Goal: Task Accomplishment & Management: Manage account settings

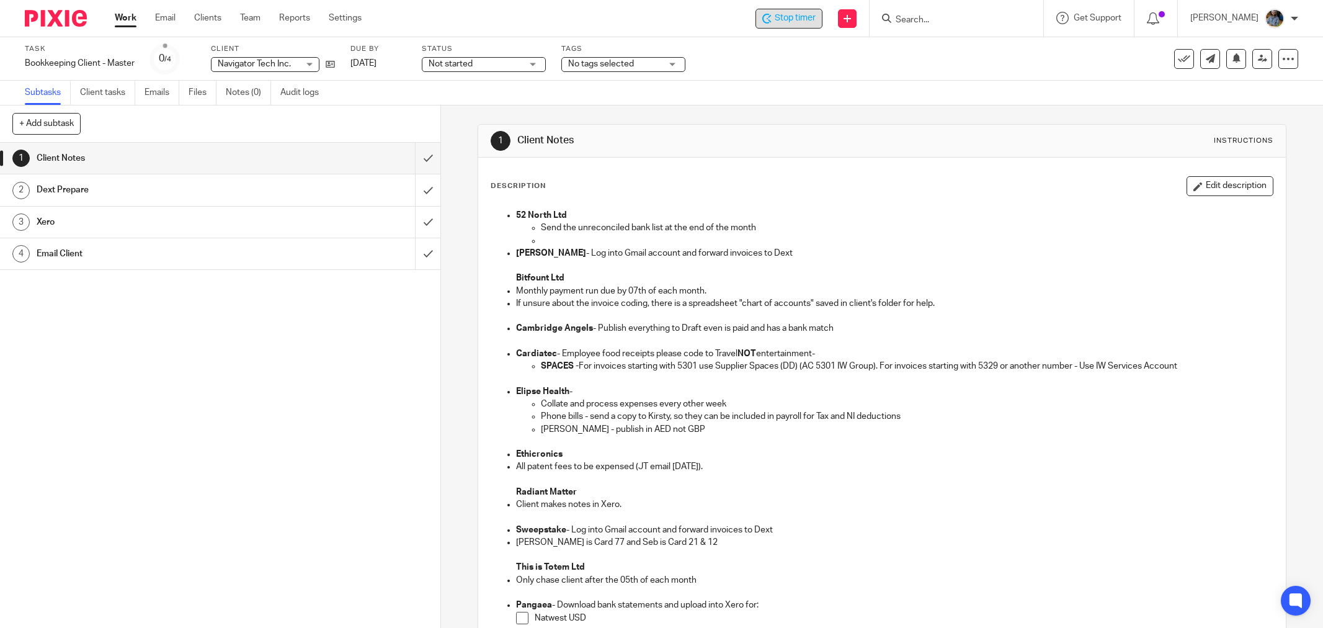
click at [830, 27] on div "Stop timer Send new email Create task Add client Get Support Contact Support He…" at bounding box center [851, 18] width 943 height 37
click at [801, 24] on span "Stop timer" at bounding box center [795, 18] width 41 height 13
drag, startPoint x: 1175, startPoint y: 58, endPoint x: 1075, endPoint y: 102, distance: 109.1
click at [1178, 58] on icon at bounding box center [1184, 59] width 12 height 12
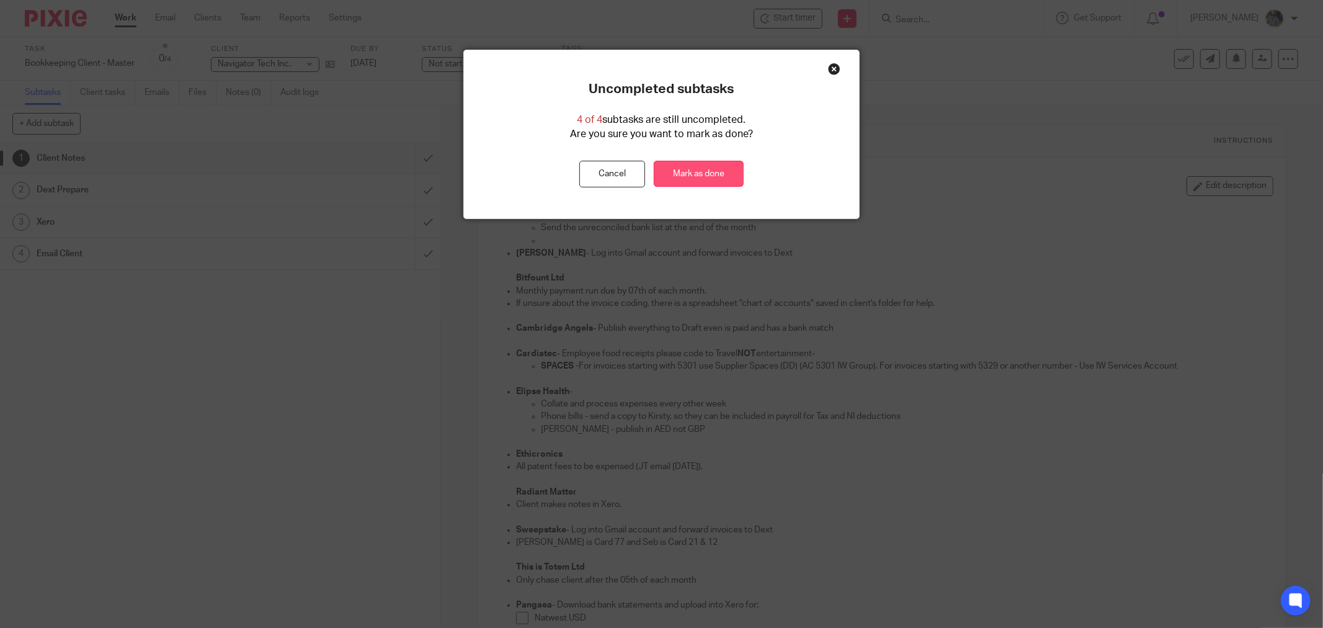
click at [698, 172] on link "Mark as done" at bounding box center [699, 174] width 90 height 27
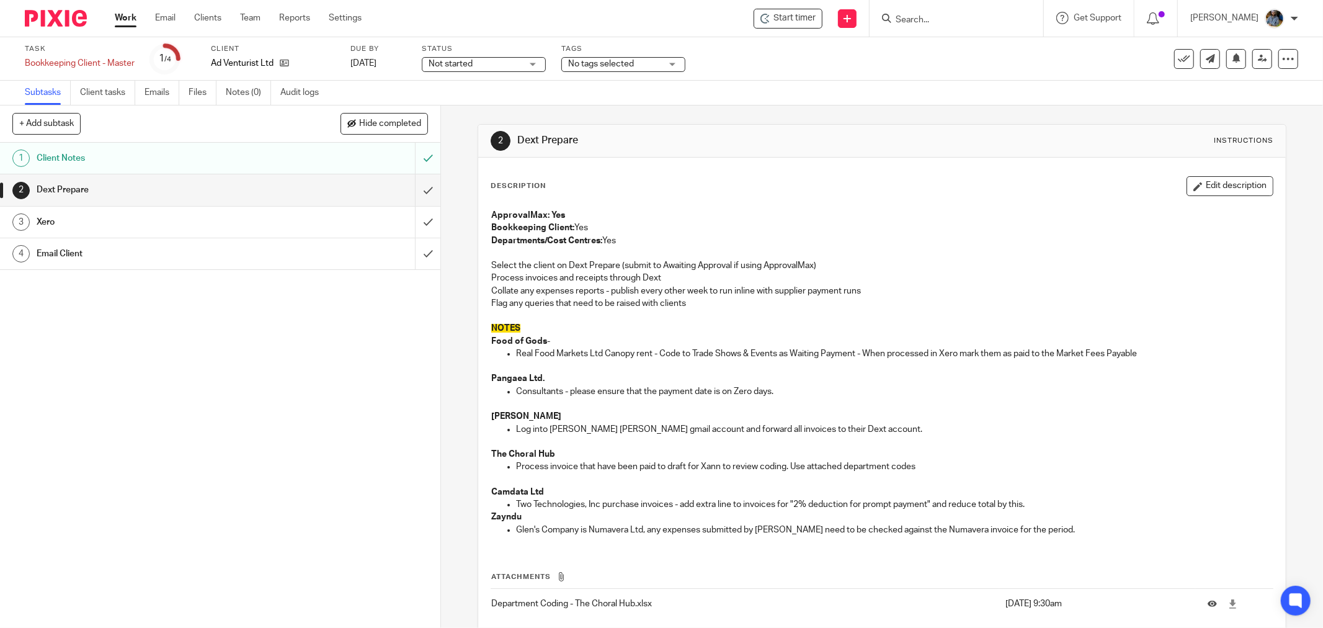
click at [805, 109] on div "2 Dext Prepare Instructions Description Edit description ApprovalMax: Yes Bookk…" at bounding box center [882, 400] width 809 height 590
click at [808, 20] on span "Start timer" at bounding box center [794, 18] width 42 height 13
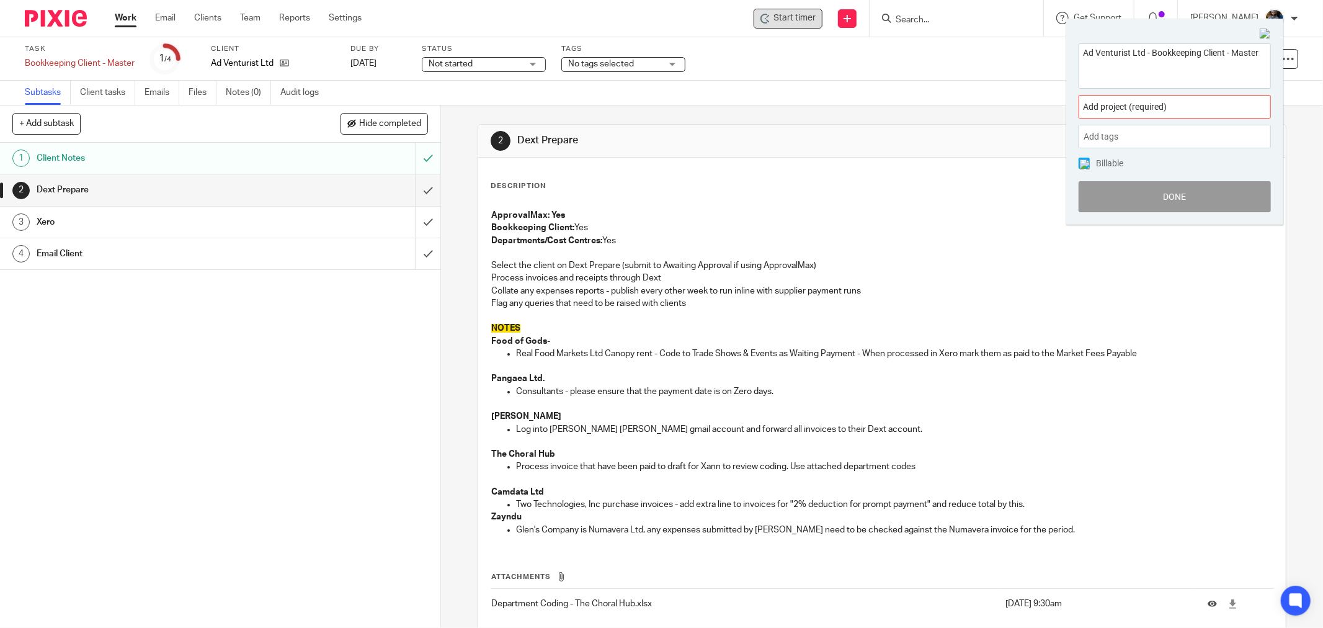
click at [1148, 87] on div "Ad Venturist Ltd - Bookkeeping Client - Master" at bounding box center [1174, 65] width 192 height 45
click at [1146, 99] on div "Add project (required) :" at bounding box center [1174, 107] width 192 height 24
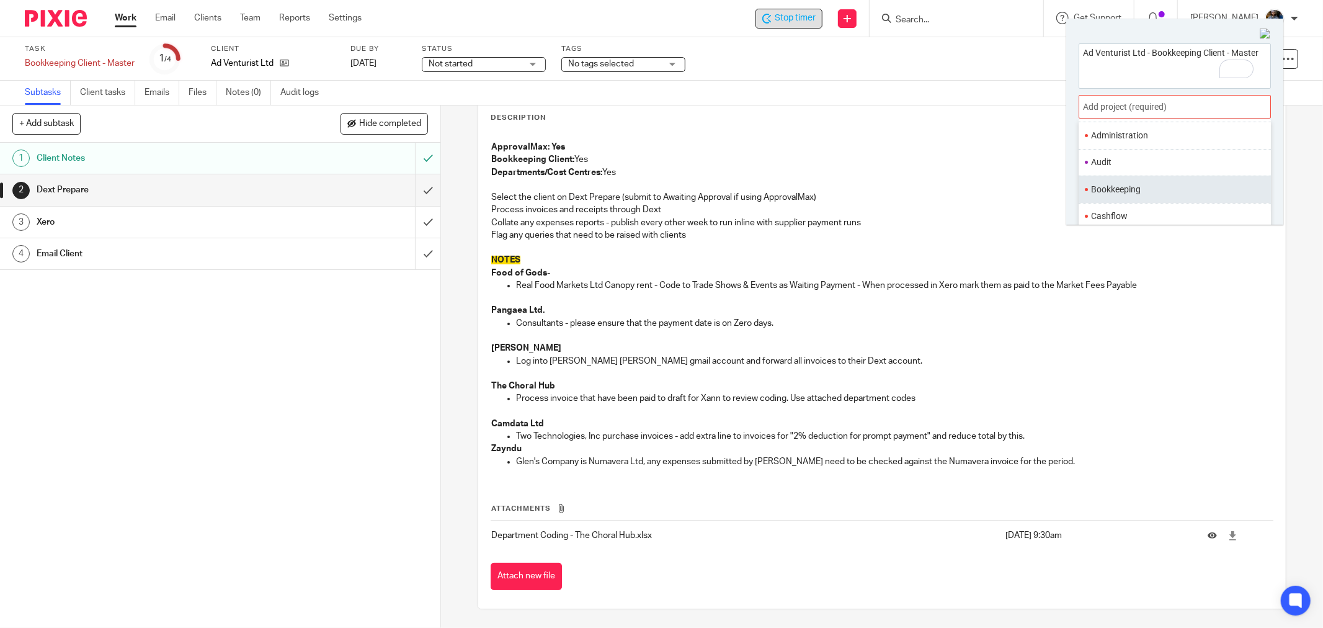
scroll to position [69, 0]
click at [1127, 181] on li "Bookkeeping" at bounding box center [1172, 183] width 162 height 13
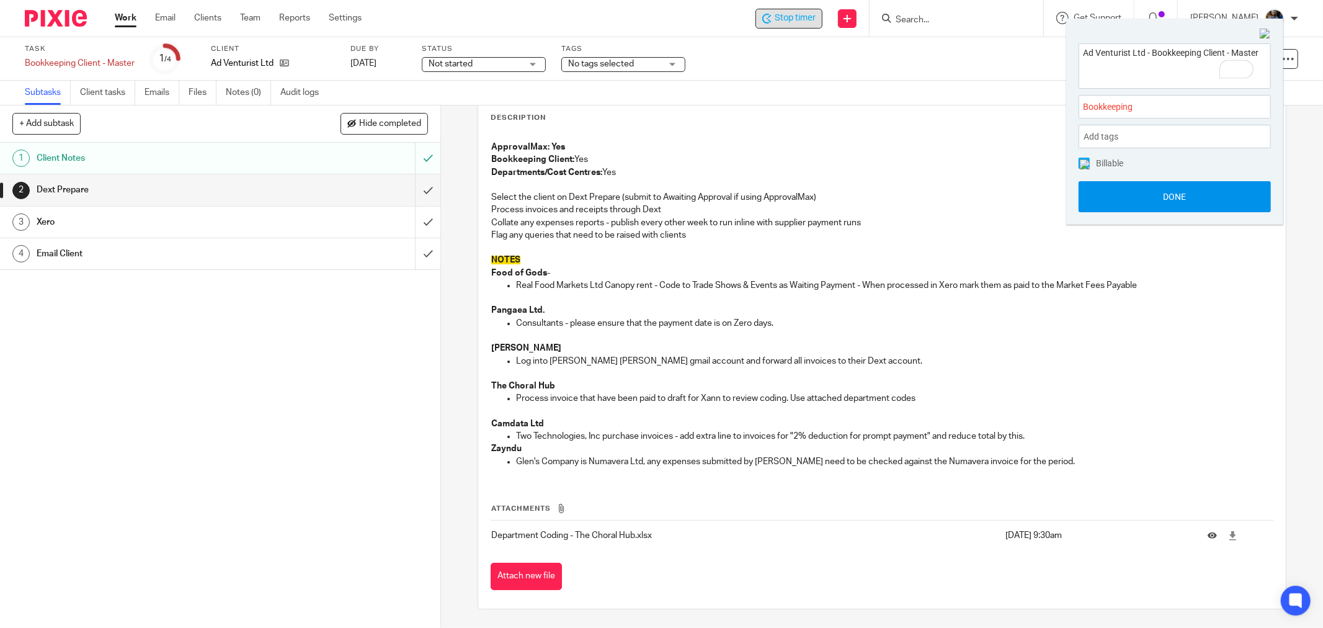
click at [1189, 190] on button "Done" at bounding box center [1174, 196] width 192 height 31
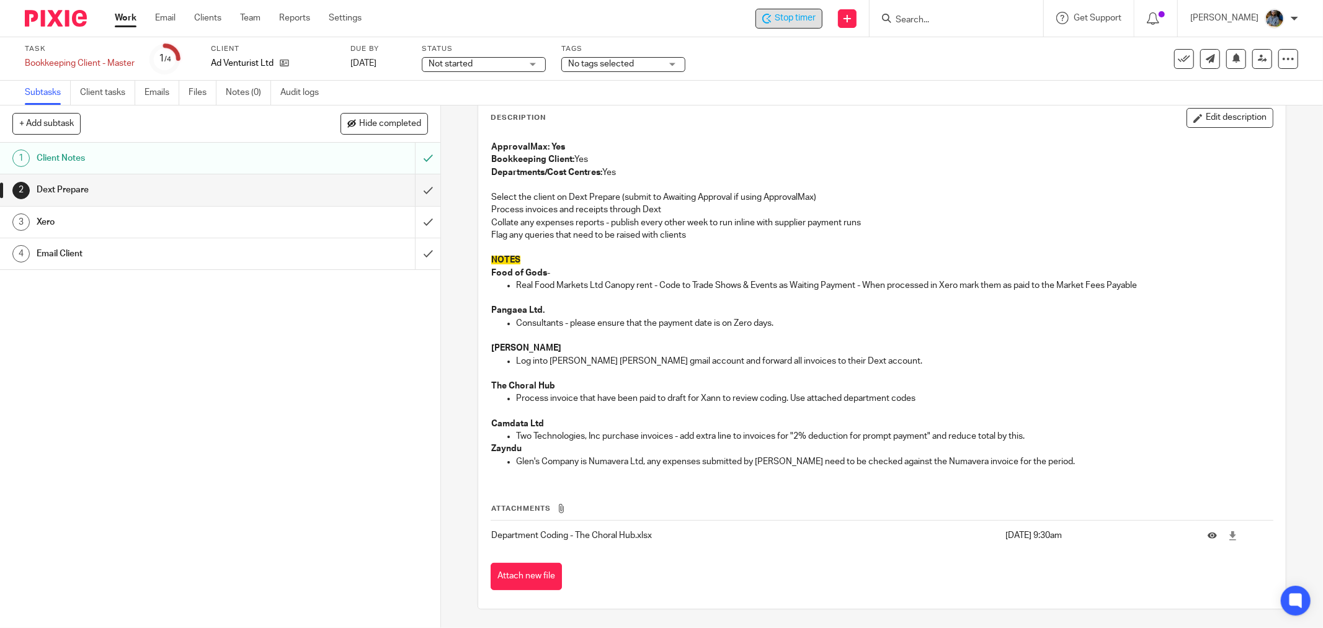
click at [904, 149] on p "ApprovalMax: Yes" at bounding box center [881, 147] width 781 height 12
drag, startPoint x: 841, startPoint y: 140, endPoint x: 611, endPoint y: 94, distance: 234.0
click at [833, 141] on p "ApprovalMax: Yes" at bounding box center [881, 147] width 781 height 12
click at [791, 15] on span "Stop timer" at bounding box center [795, 18] width 41 height 13
click at [773, 121] on div "Description Edit description" at bounding box center [882, 118] width 783 height 20
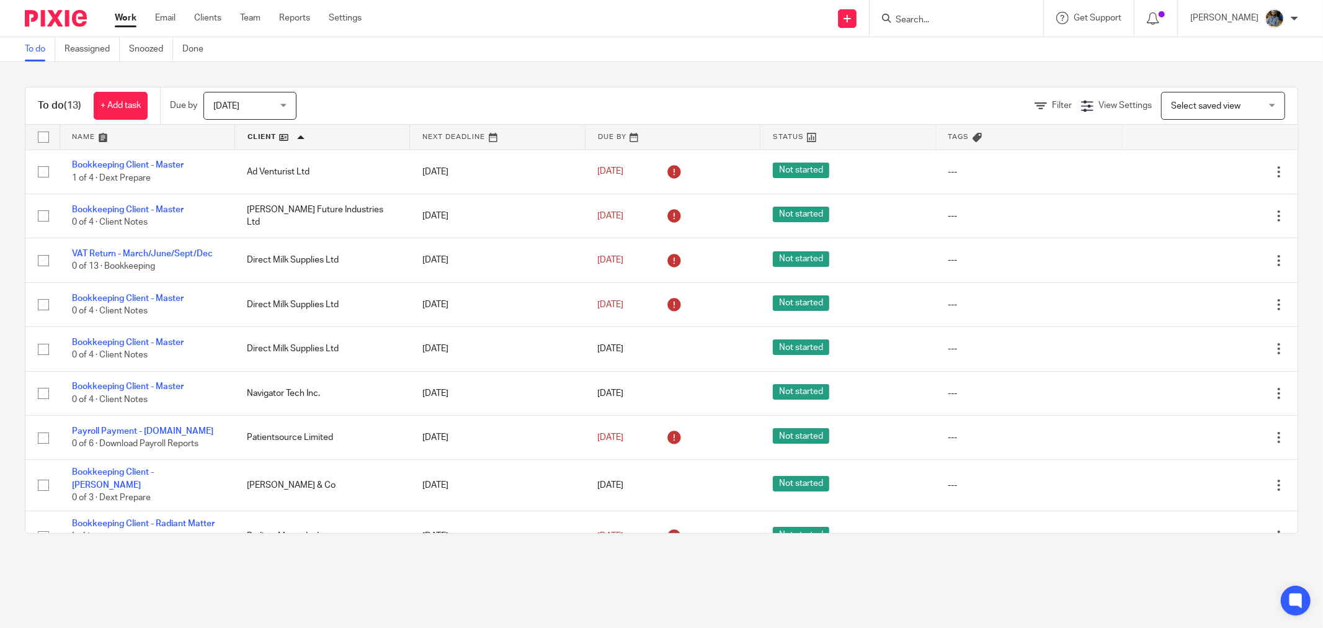
click at [970, 11] on form at bounding box center [960, 19] width 132 height 16
drag, startPoint x: 488, startPoint y: 96, endPoint x: 482, endPoint y: 89, distance: 9.2
click at [487, 93] on div "Filter View Settings View Settings Manage saved views Select saved view Select …" at bounding box center [807, 106] width 979 height 28
drag, startPoint x: 980, startPoint y: 6, endPoint x: 972, endPoint y: 13, distance: 11.0
click at [976, 10] on div at bounding box center [956, 18] width 174 height 37
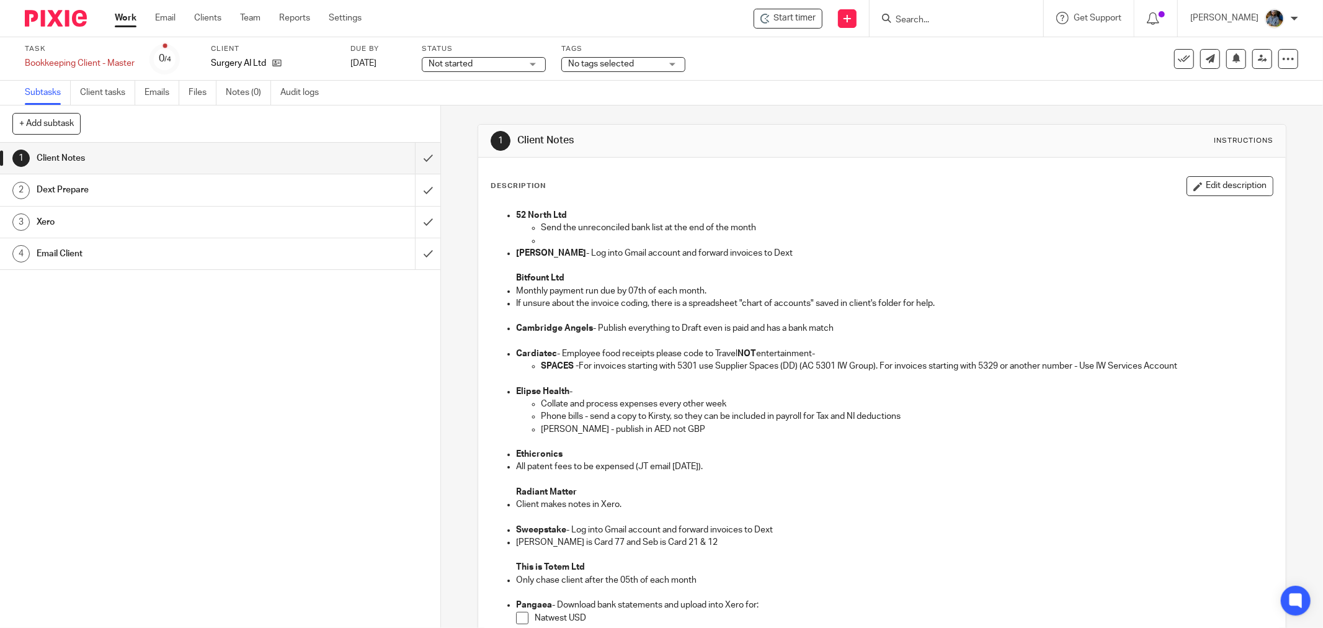
click at [804, 4] on div "Start timer Send new email Create task Add client Get Support Contact Support H…" at bounding box center [851, 18] width 943 height 37
click at [798, 17] on span "Start timer" at bounding box center [794, 18] width 42 height 13
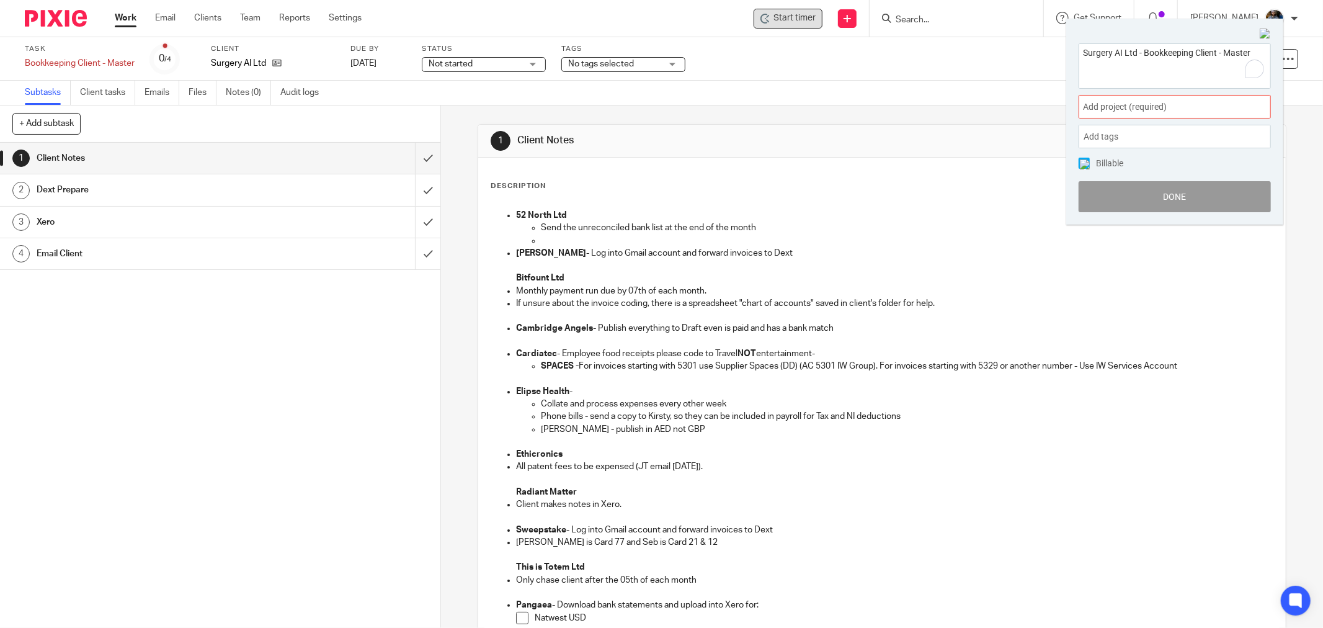
click at [1131, 98] on div "Add project (required) :" at bounding box center [1174, 107] width 192 height 24
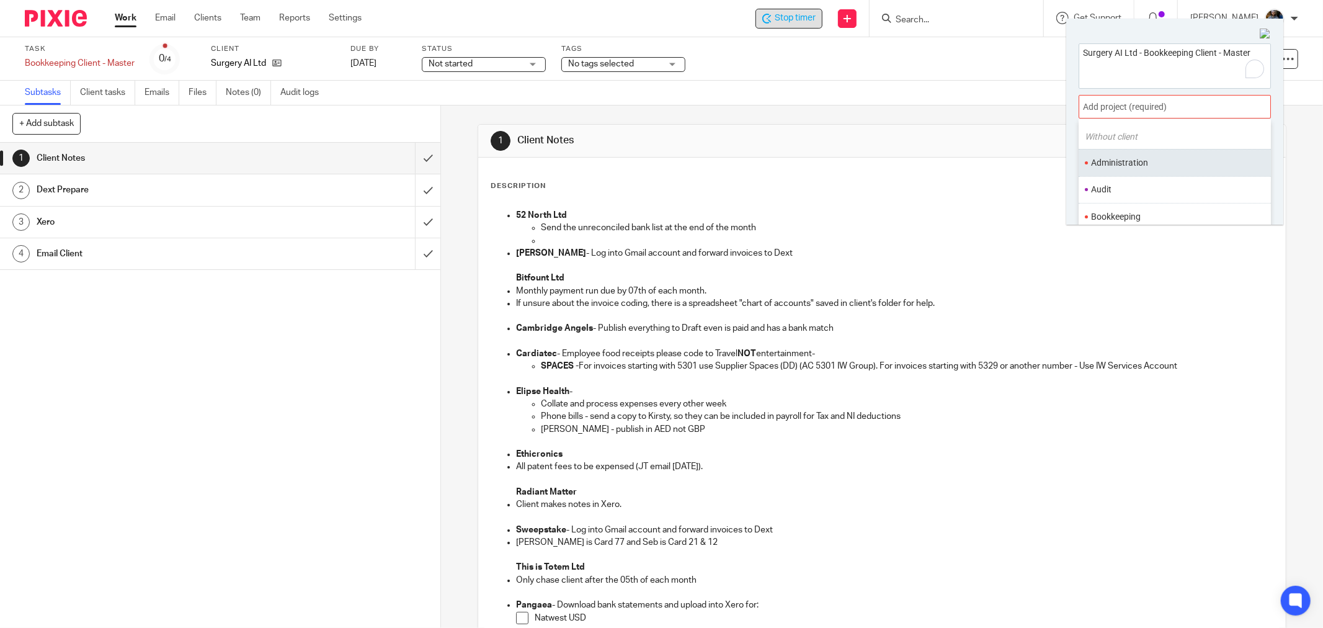
scroll to position [69, 0]
click at [1124, 181] on li "Bookkeeping" at bounding box center [1172, 183] width 162 height 13
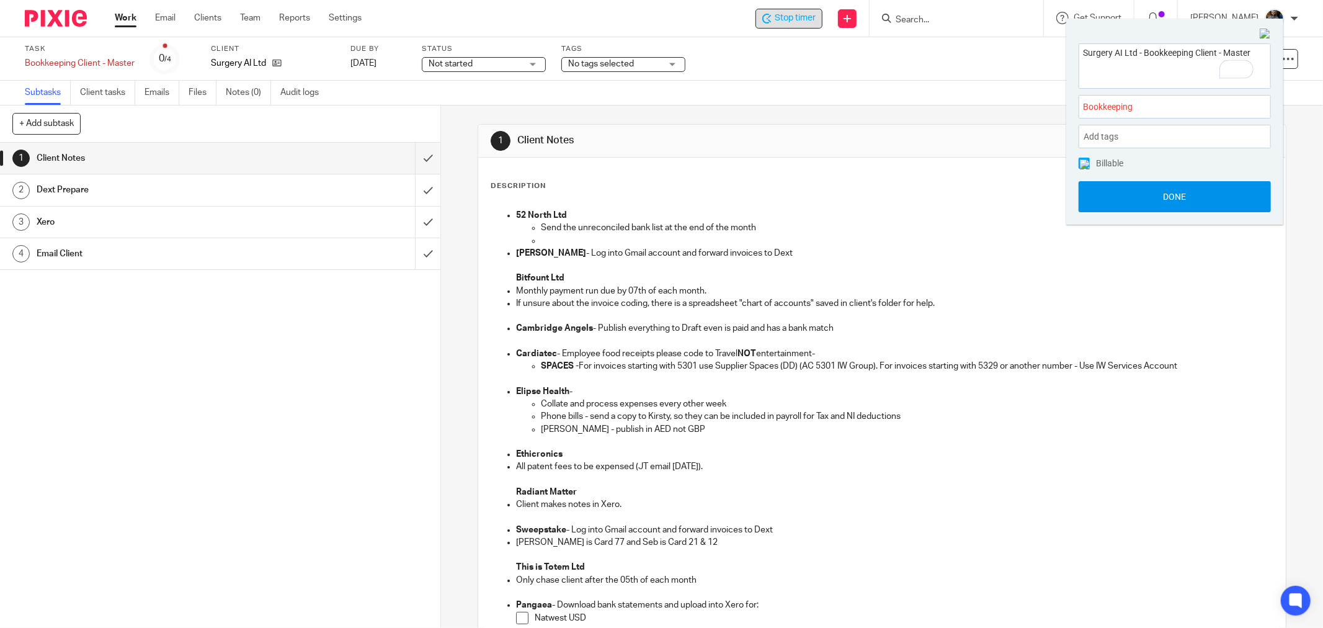
click at [1193, 202] on button "Done" at bounding box center [1174, 196] width 192 height 31
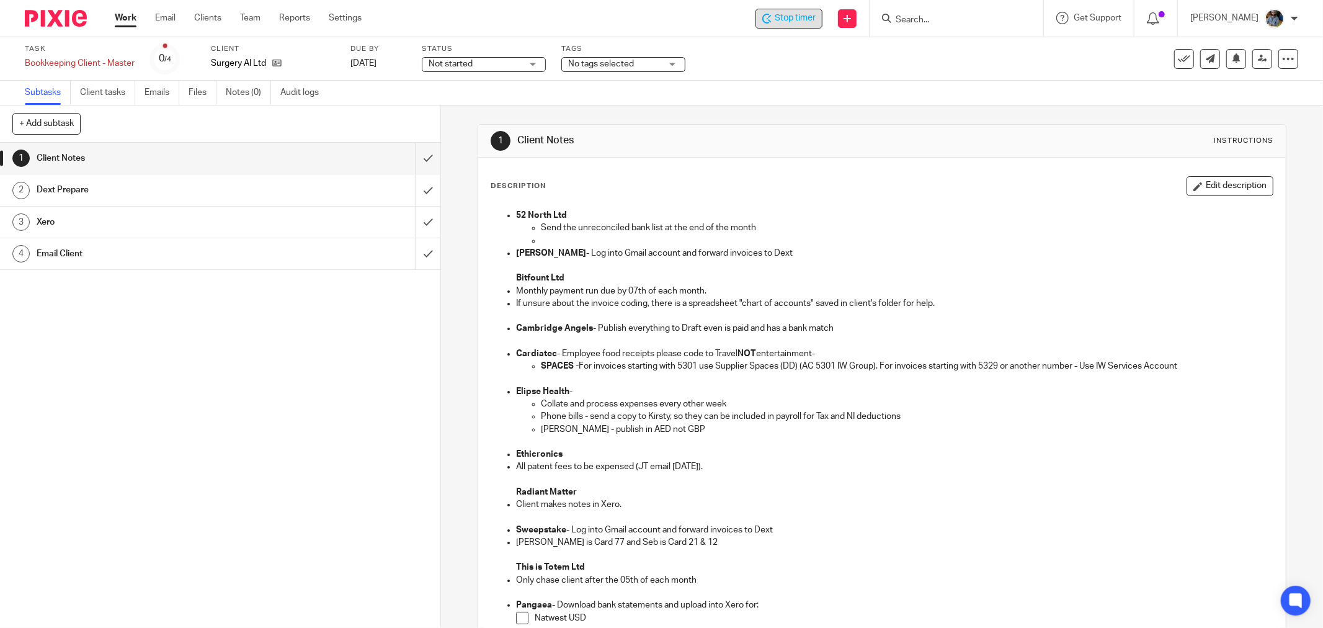
click at [877, 200] on div "Description Edit description 52 North Ltd Send the unreconciled bank list at th…" at bounding box center [882, 479] width 783 height 607
click at [678, 137] on h1 "Client Notes" at bounding box center [712, 140] width 391 height 13
click at [931, 251] on p "Bolin Webb - Log into Gmail account and forward invoices to Dext" at bounding box center [894, 253] width 757 height 12
click at [812, 17] on span "Stop timer" at bounding box center [795, 18] width 41 height 13
click at [954, 19] on input "Search" at bounding box center [950, 20] width 112 height 11
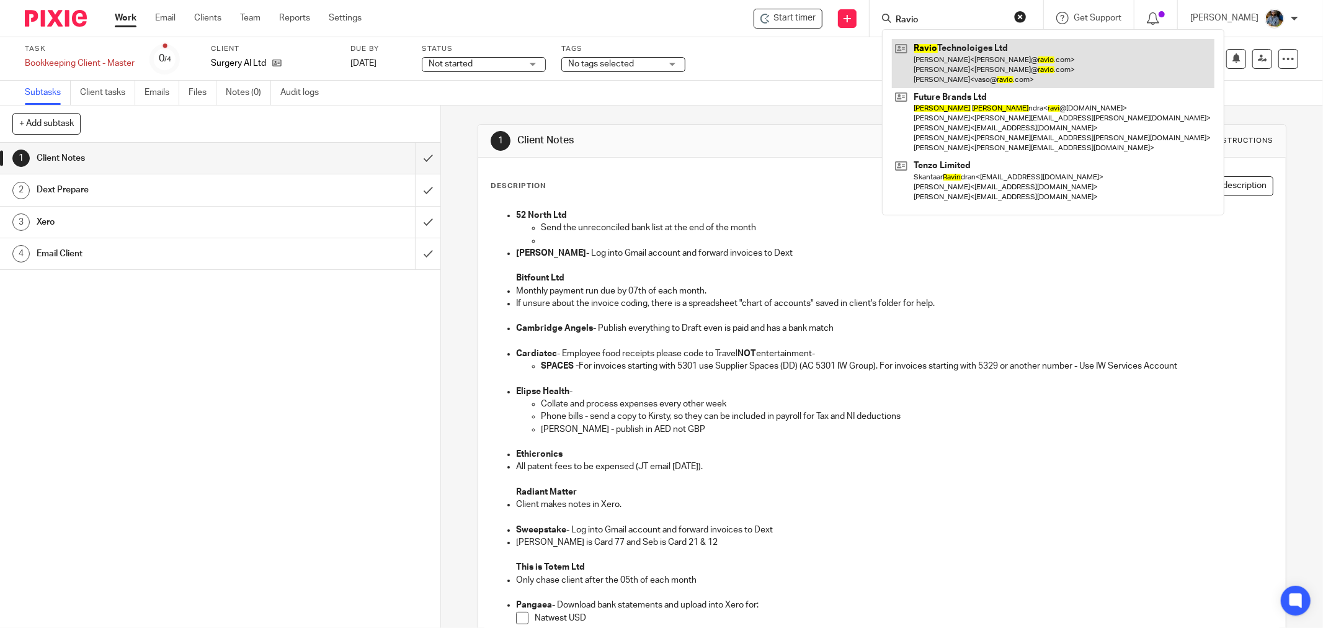
type input "Ravio"
click at [949, 58] on link at bounding box center [1053, 63] width 322 height 49
click at [959, 47] on link at bounding box center [1053, 63] width 322 height 49
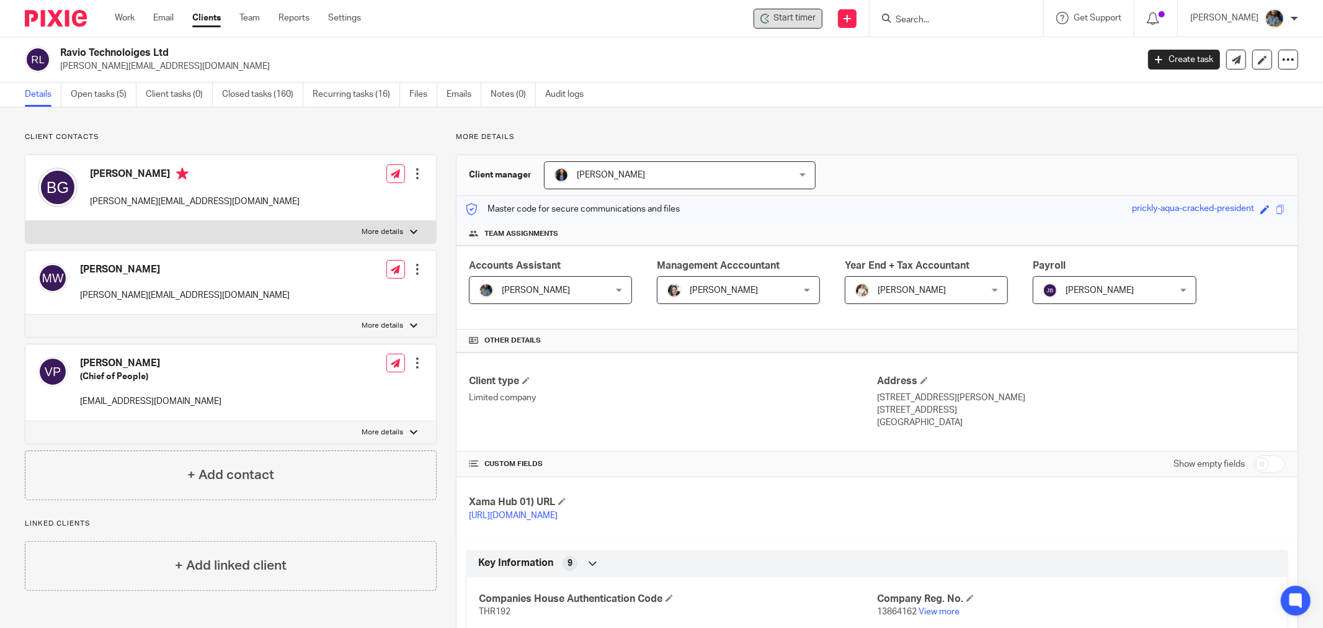
click at [786, 16] on span "Start timer" at bounding box center [794, 18] width 42 height 13
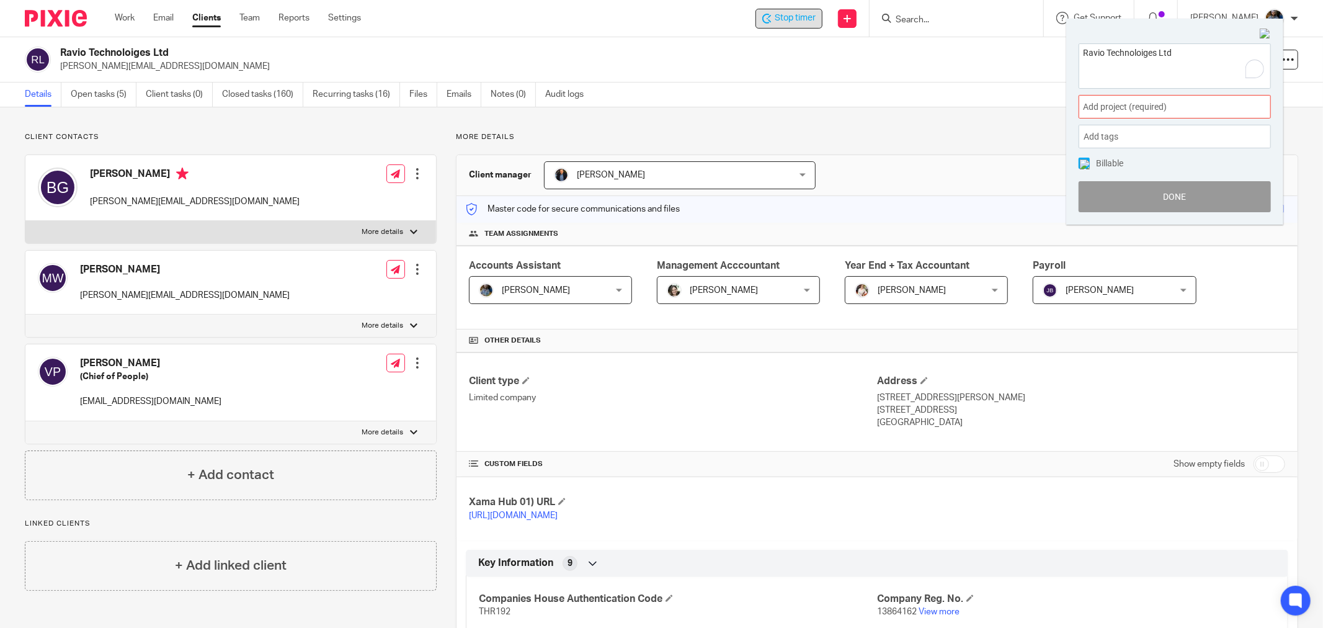
click at [1188, 101] on span "Add project (required) :" at bounding box center [1161, 106] width 156 height 13
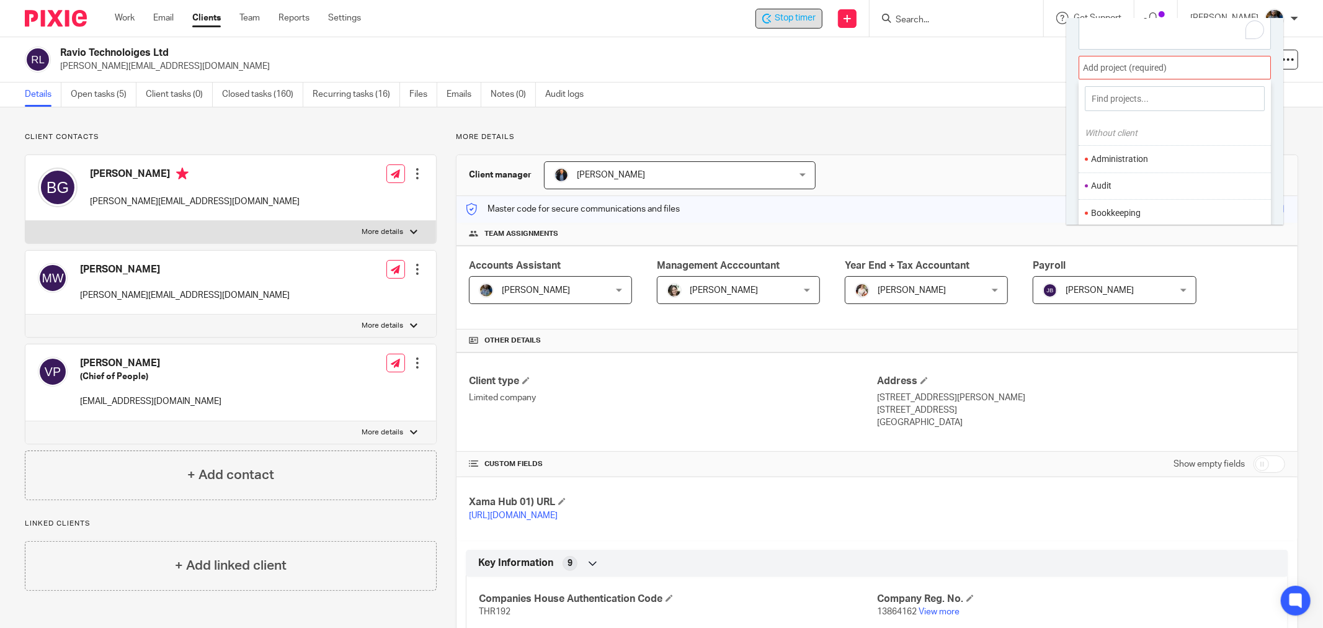
scroll to position [61, 0]
drag, startPoint x: 1121, startPoint y: 195, endPoint x: 1146, endPoint y: 191, distance: 25.2
click at [1121, 195] on li "Bookkeeping" at bounding box center [1172, 191] width 162 height 13
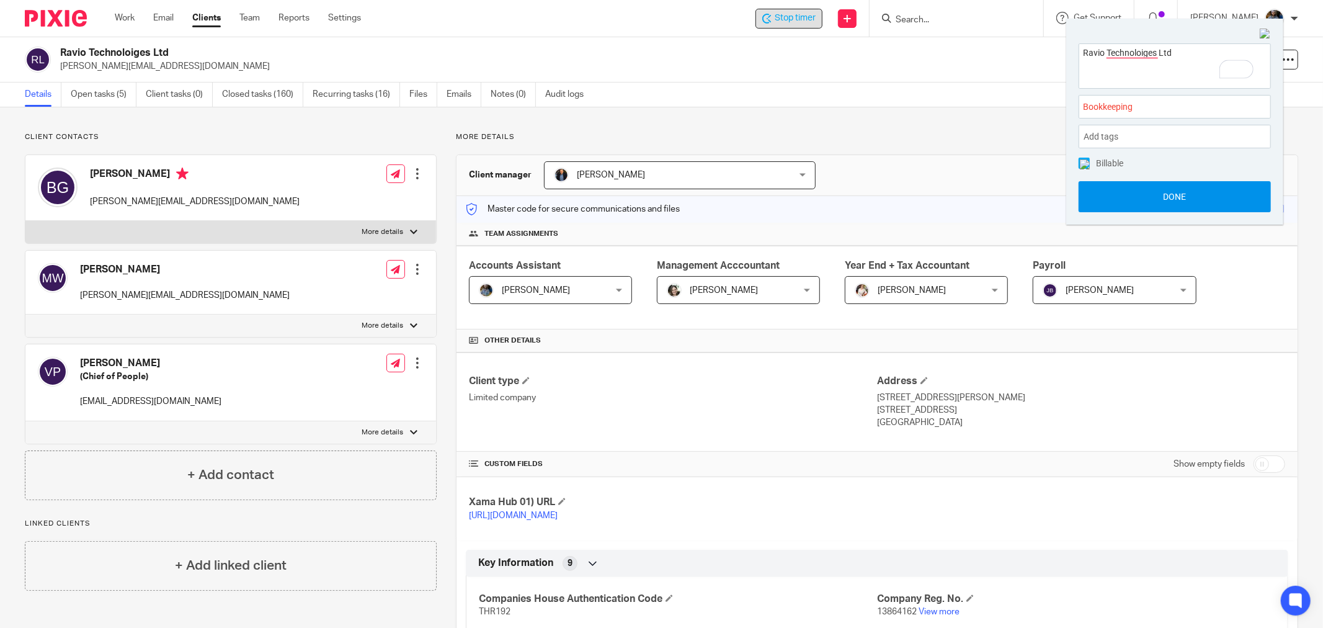
click at [1173, 200] on button "Done" at bounding box center [1174, 196] width 192 height 31
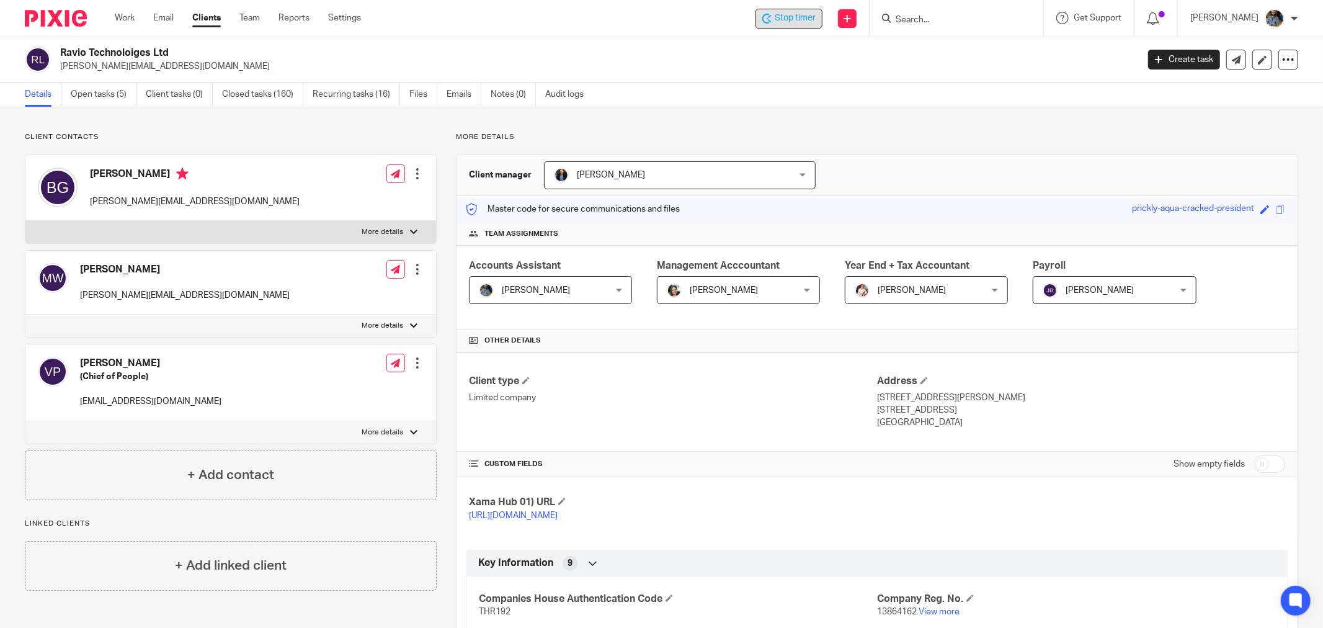
drag, startPoint x: 658, startPoint y: 48, endPoint x: 33, endPoint y: 94, distance: 626.2
click at [656, 48] on h2 "Ravio Technoloiges Ltd" at bounding box center [487, 53] width 855 height 13
click at [784, 17] on span "Stop timer" at bounding box center [795, 18] width 41 height 13
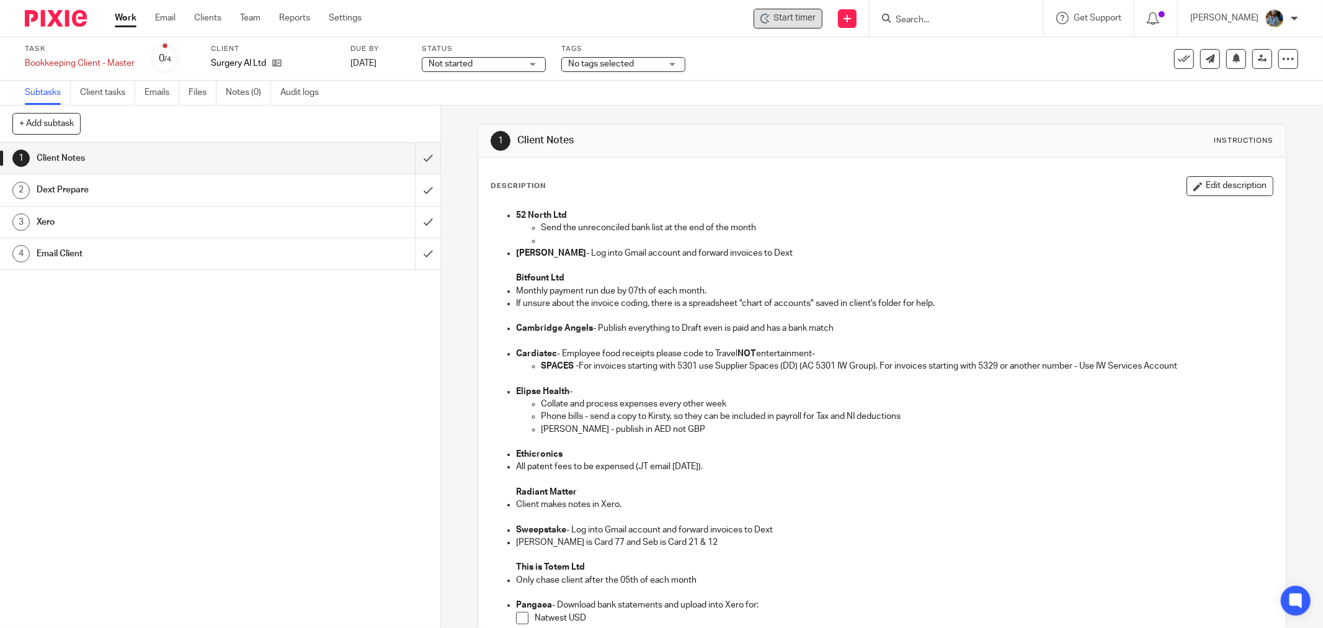
click at [789, 16] on span "Start timer" at bounding box center [794, 18] width 42 height 13
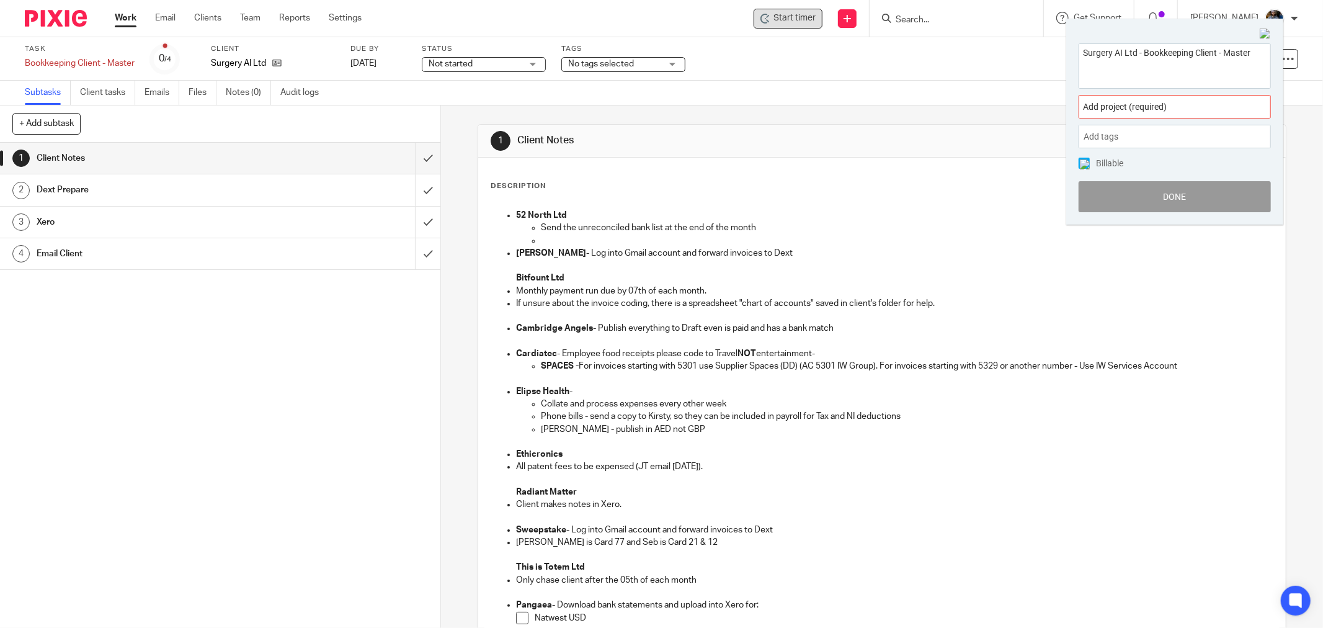
click at [1188, 88] on div "Surgery AI Ltd - Bookkeeping Client - Master" at bounding box center [1174, 65] width 192 height 45
click at [1185, 100] on div "Add project (required) :" at bounding box center [1174, 107] width 192 height 24
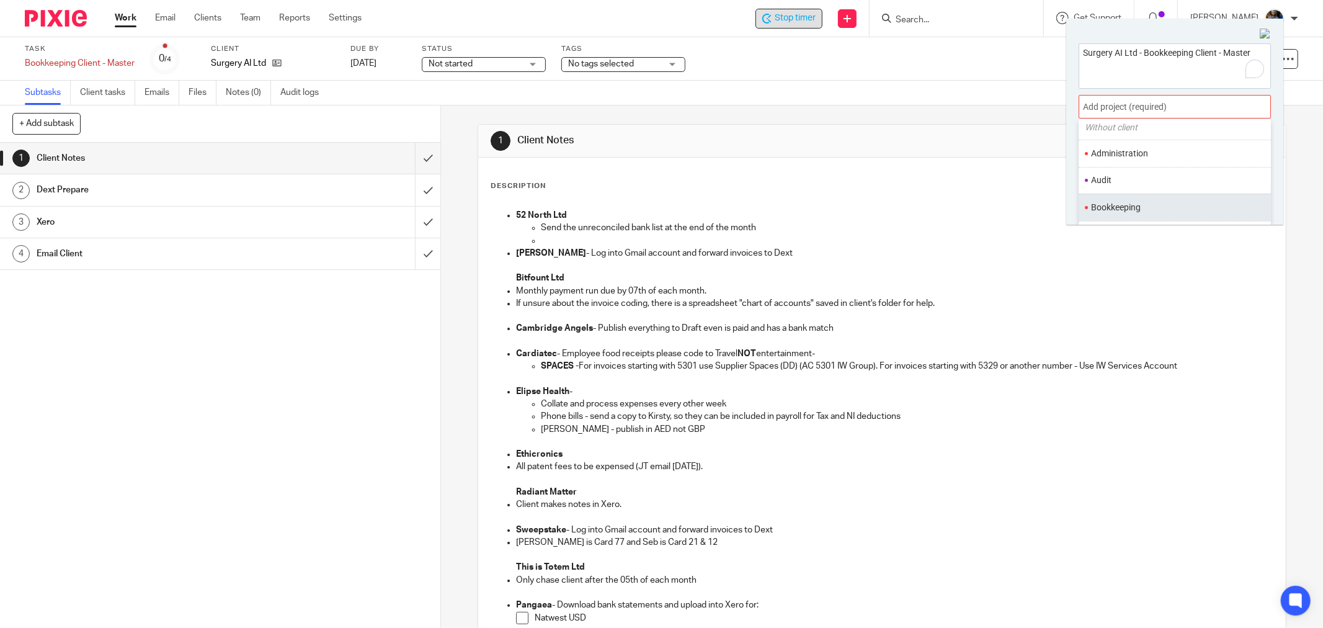
scroll to position [69, 0]
click at [1124, 179] on li "Bookkeeping" at bounding box center [1172, 183] width 162 height 13
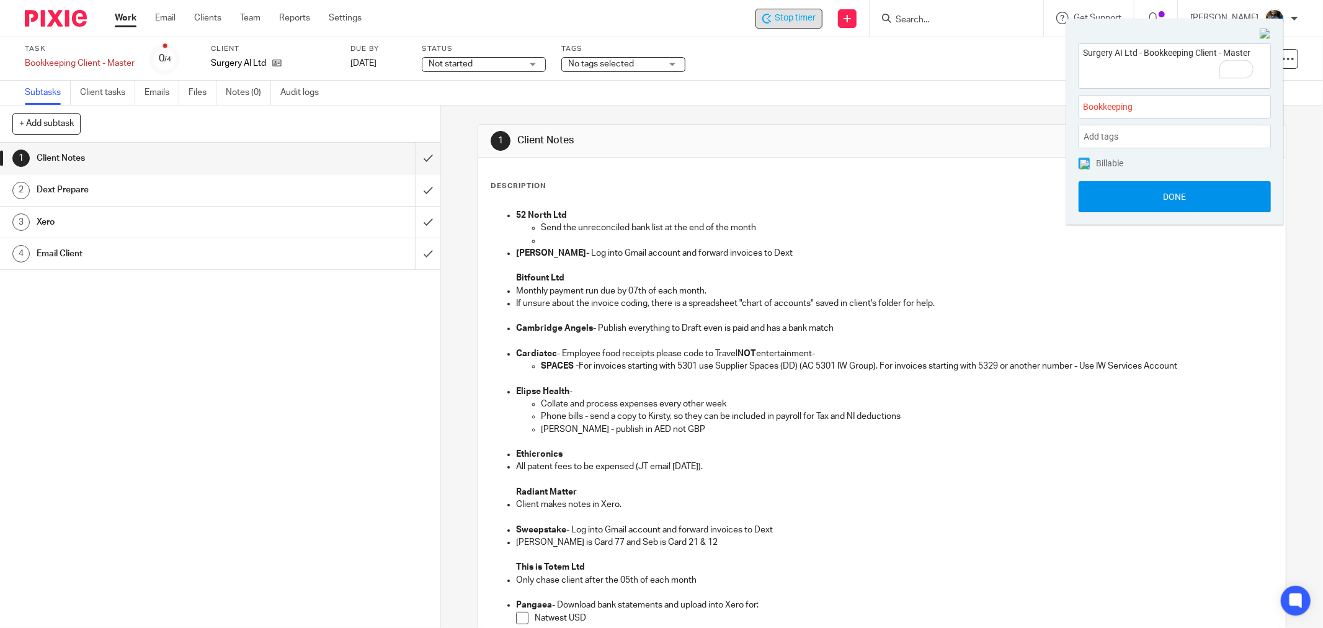
click at [1173, 197] on button "Done" at bounding box center [1174, 196] width 192 height 31
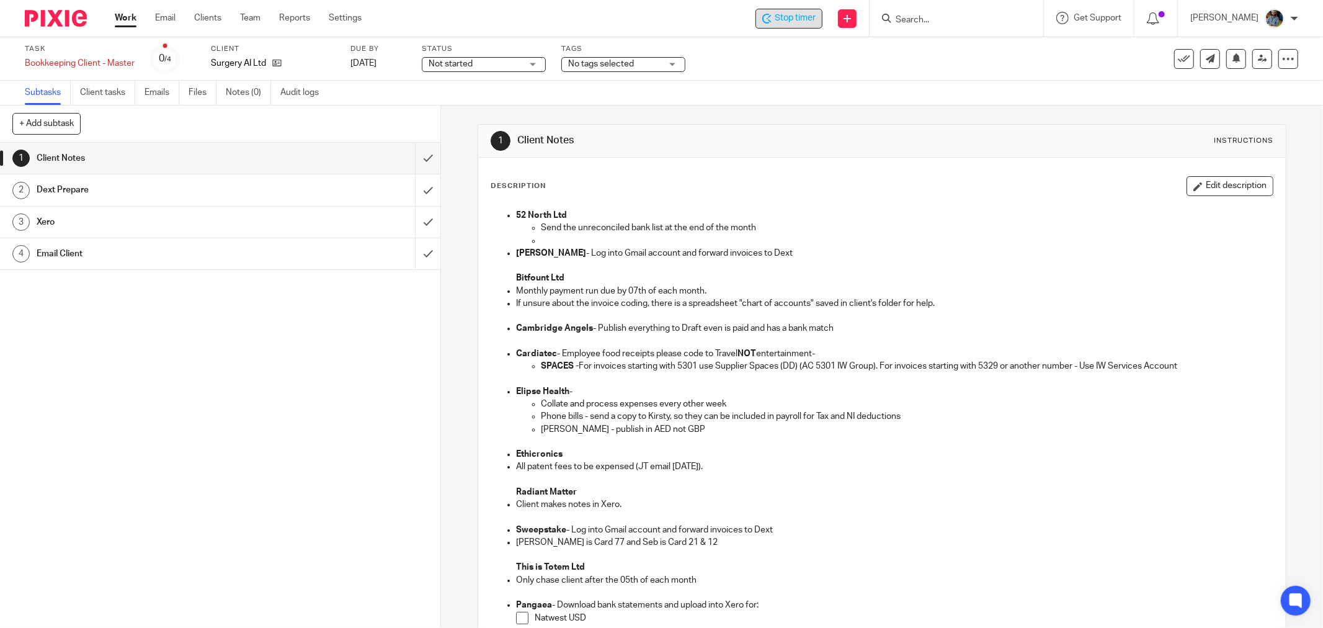
click at [910, 209] on p "52 North Ltd" at bounding box center [894, 215] width 757 height 12
click at [411, 155] on input "submit" at bounding box center [220, 158] width 440 height 31
click at [411, 189] on input "submit" at bounding box center [220, 189] width 440 height 31
click at [412, 215] on input "submit" at bounding box center [220, 222] width 440 height 31
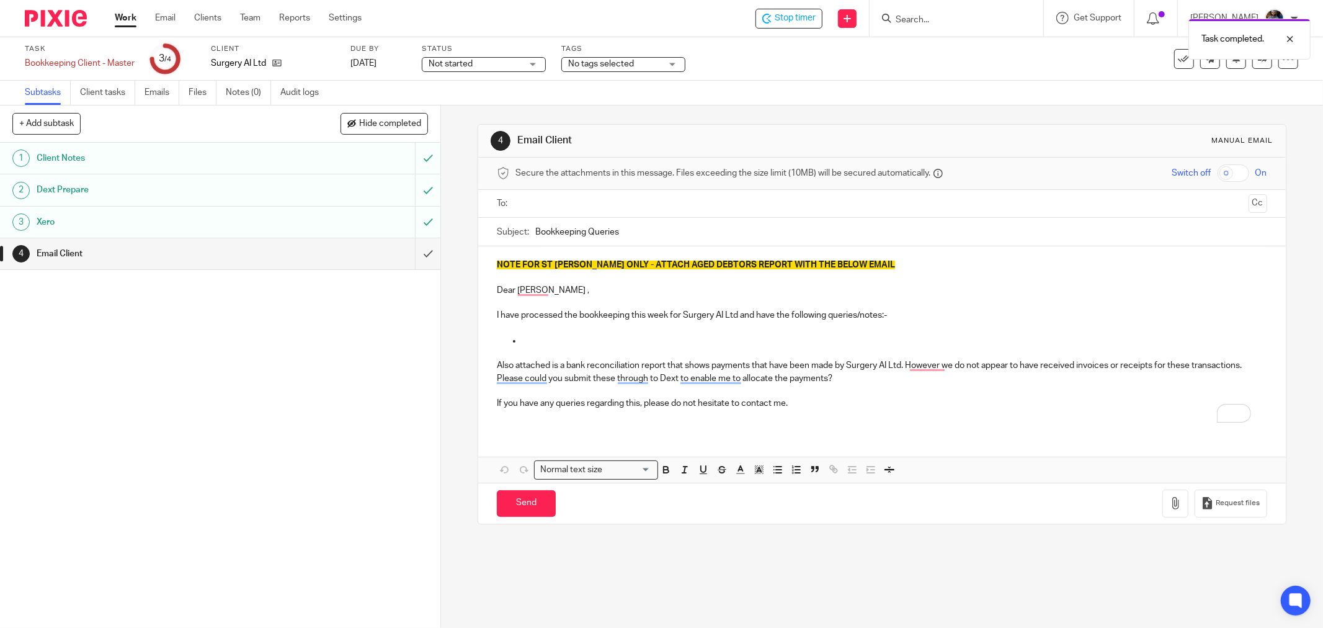
click at [1173, 58] on div "Task completed." at bounding box center [986, 35] width 649 height 47
click at [1069, 61] on div "Task Bookkeeping Client - Master Save Bookkeeping Client - Master 3 /4 Client S…" at bounding box center [555, 59] width 1061 height 30
click at [414, 254] on input "submit" at bounding box center [220, 253] width 440 height 31
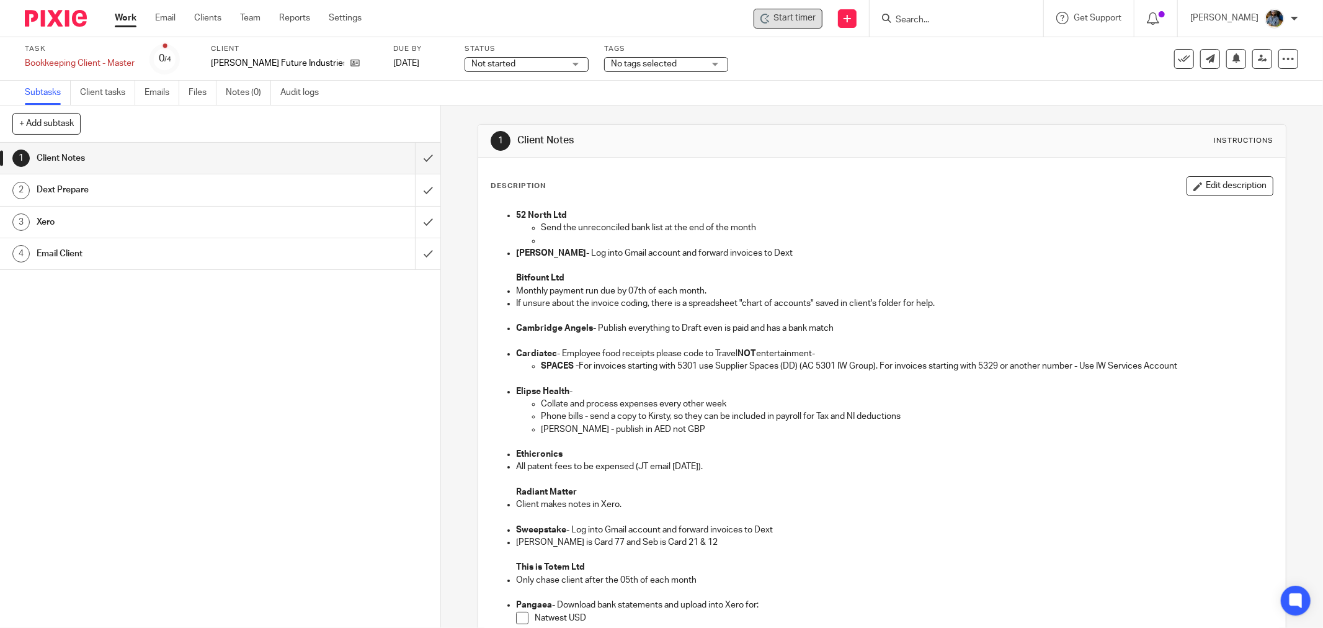
click at [792, 16] on span "Start timer" at bounding box center [794, 18] width 42 height 13
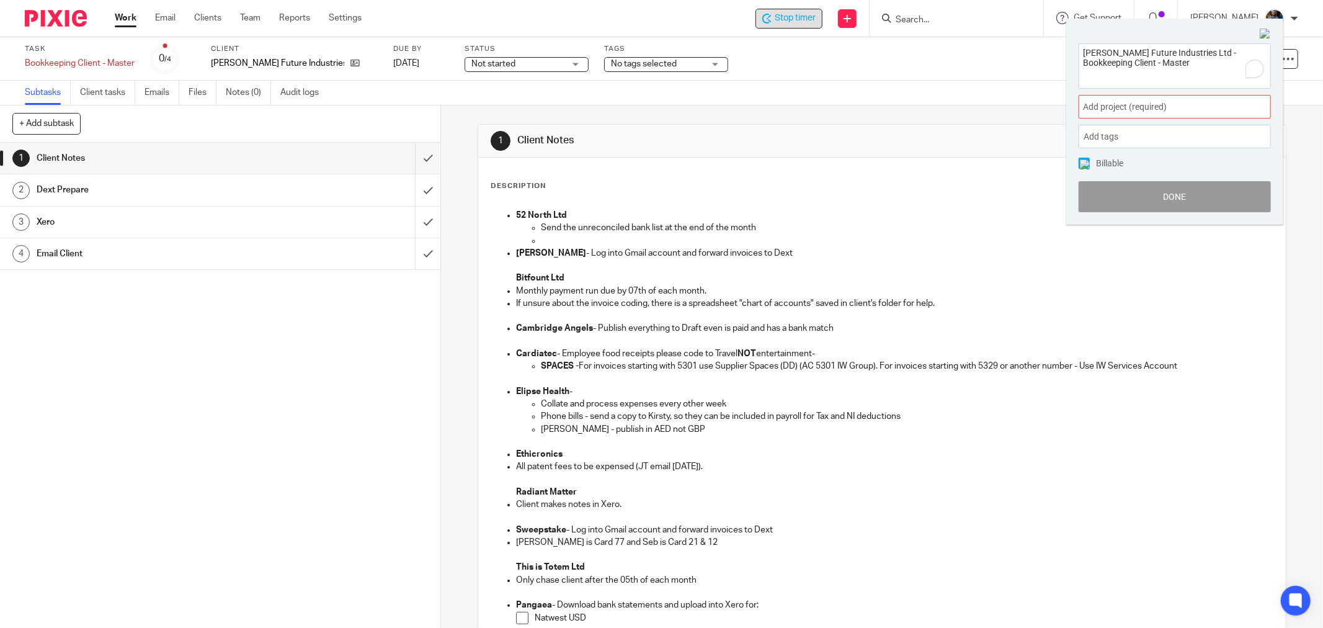
click at [1145, 98] on div "Add project (required) :" at bounding box center [1174, 107] width 192 height 24
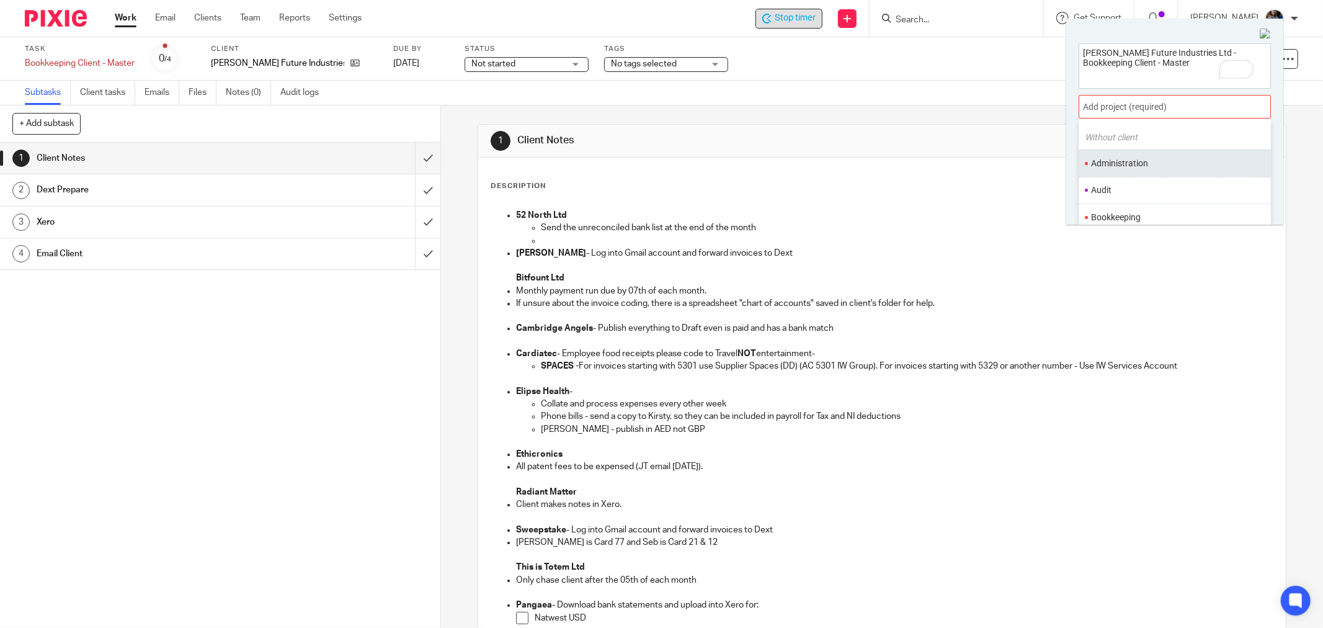
scroll to position [69, 0]
click at [1127, 180] on li "Bookkeeping" at bounding box center [1172, 183] width 162 height 13
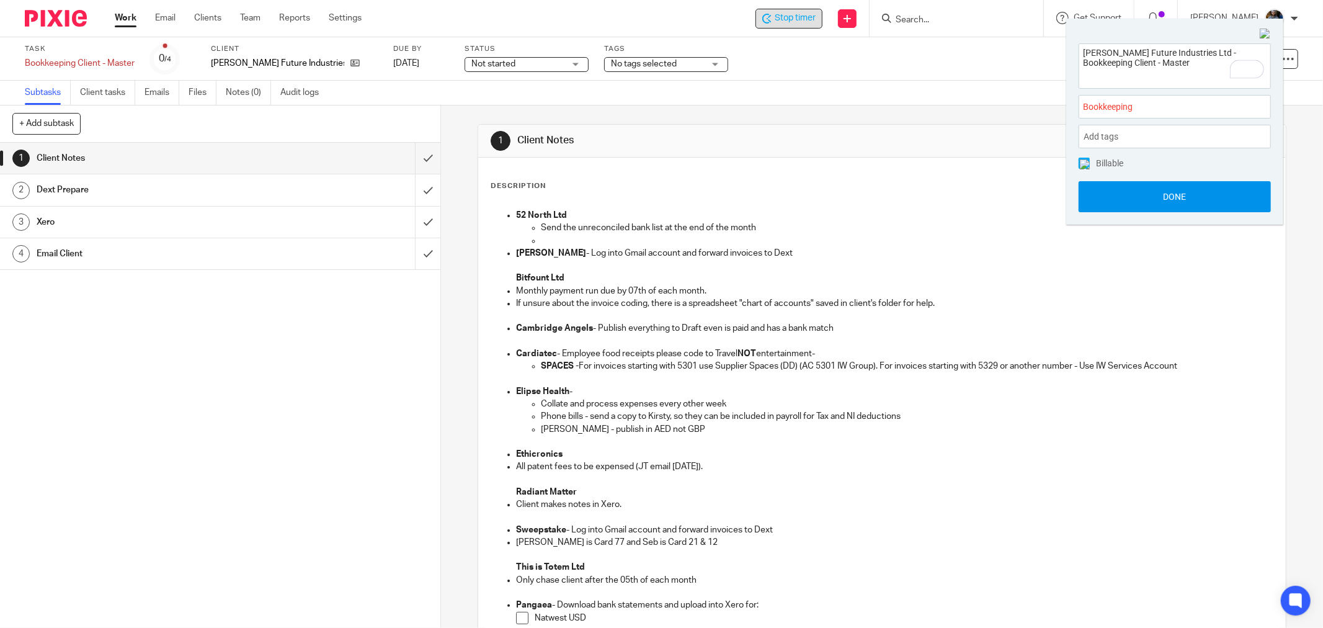
click at [1181, 184] on button "Done" at bounding box center [1174, 196] width 192 height 31
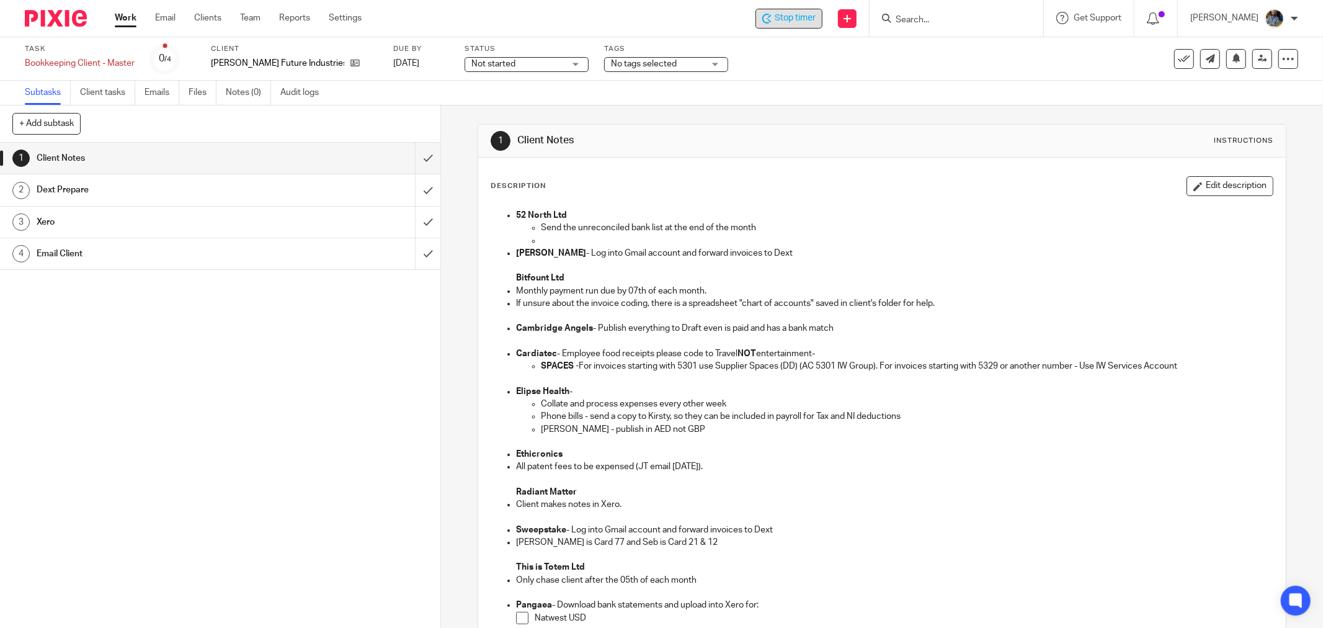
click at [1145, 200] on div "Description Edit description 52 North Ltd Send the unreconciled bank list at th…" at bounding box center [882, 479] width 783 height 607
drag, startPoint x: 850, startPoint y: 156, endPoint x: 593, endPoint y: 11, distance: 294.9
click at [822, 139] on div "1 Client Notes Instructions" at bounding box center [881, 141] width 807 height 33
click at [416, 153] on input "submit" at bounding box center [220, 158] width 440 height 31
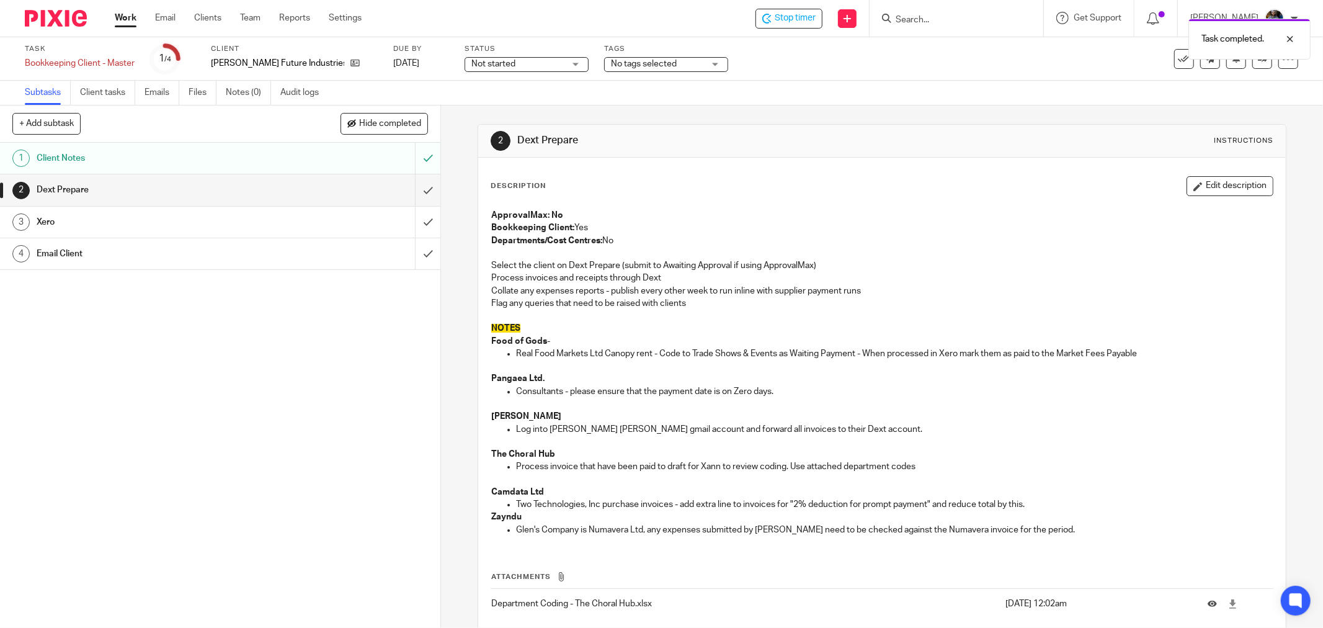
click at [653, 108] on div "2 Dext Prepare Instructions Description Edit description ApprovalMax: No Bookke…" at bounding box center [882, 400] width 809 height 590
click at [1178, 58] on icon at bounding box center [1184, 59] width 12 height 12
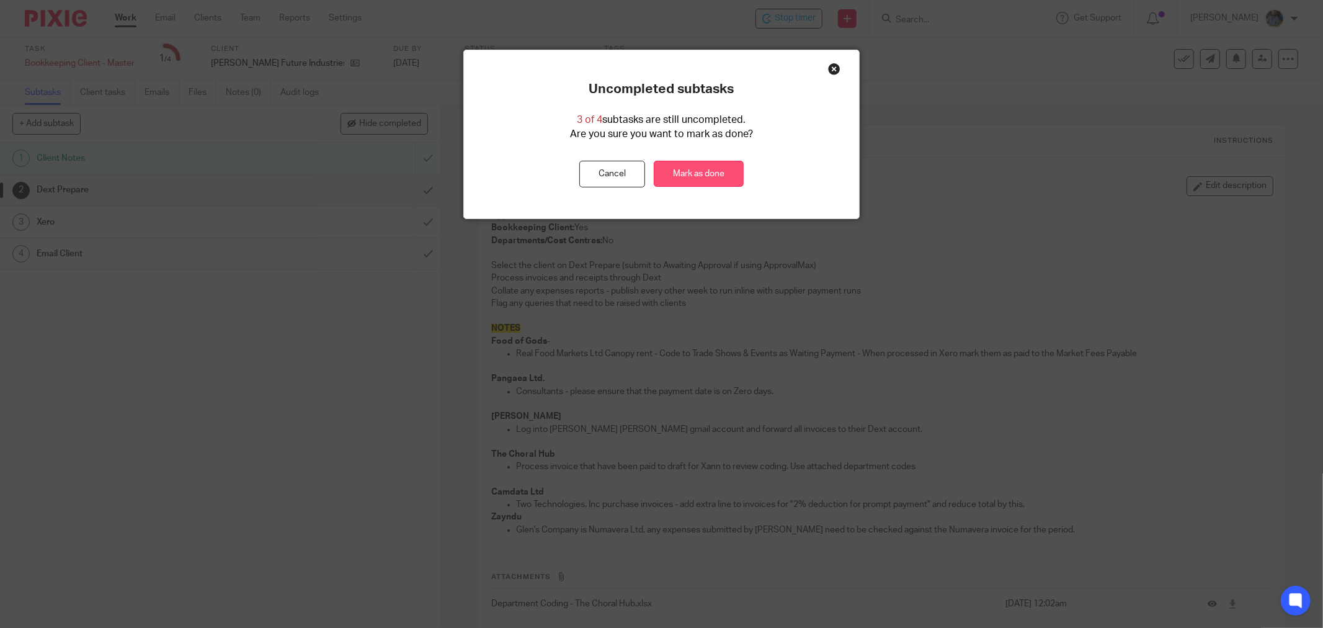
click at [698, 178] on link "Mark as done" at bounding box center [699, 174] width 90 height 27
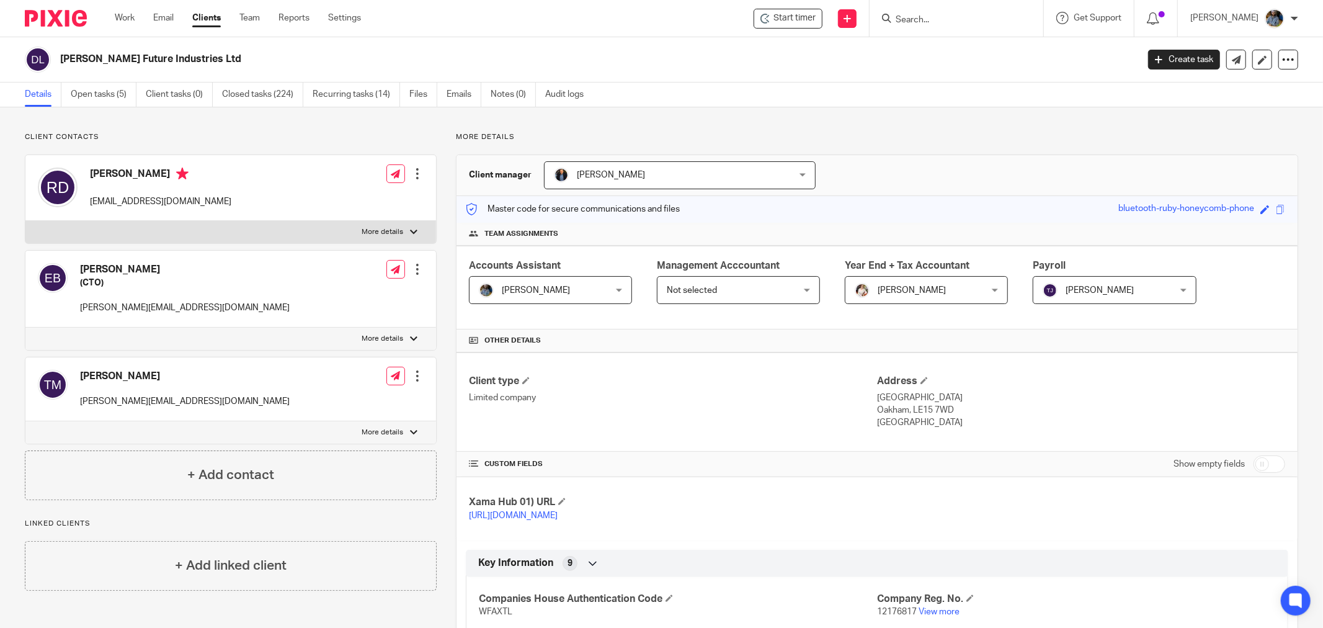
click at [691, 77] on div "Decorte Future Industries Ltd Create task Update from Companies House Export da…" at bounding box center [661, 59] width 1323 height 45
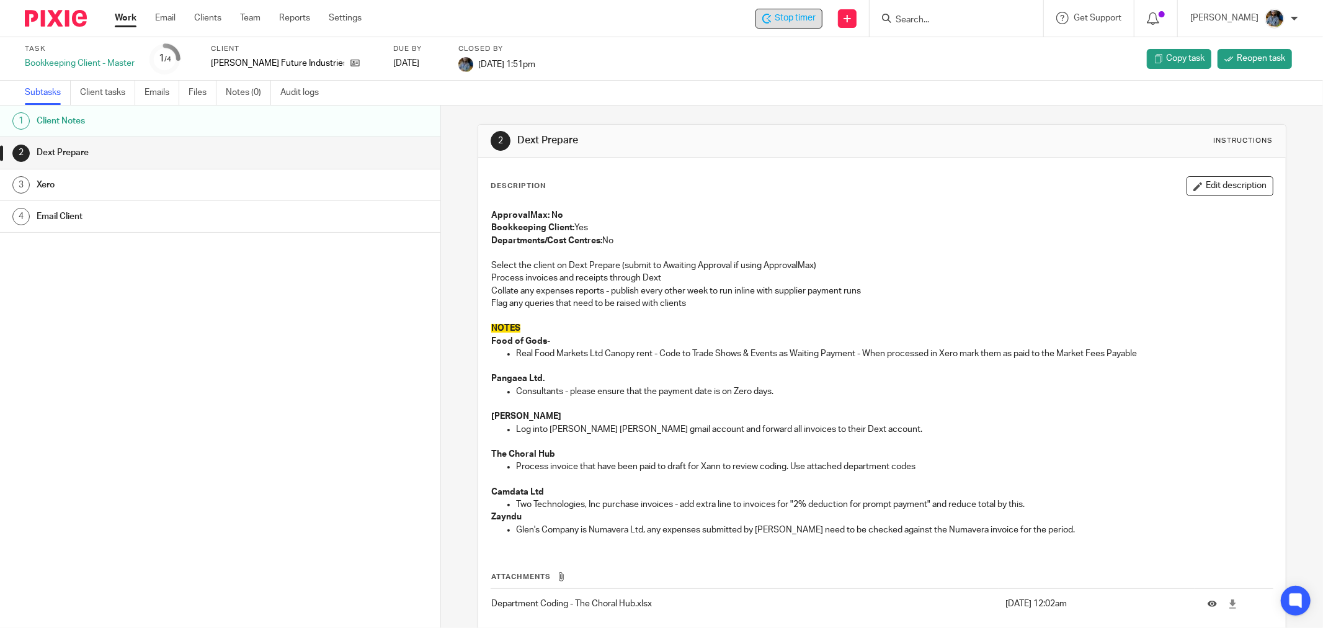
click at [794, 20] on span "Stop timer" at bounding box center [795, 18] width 41 height 13
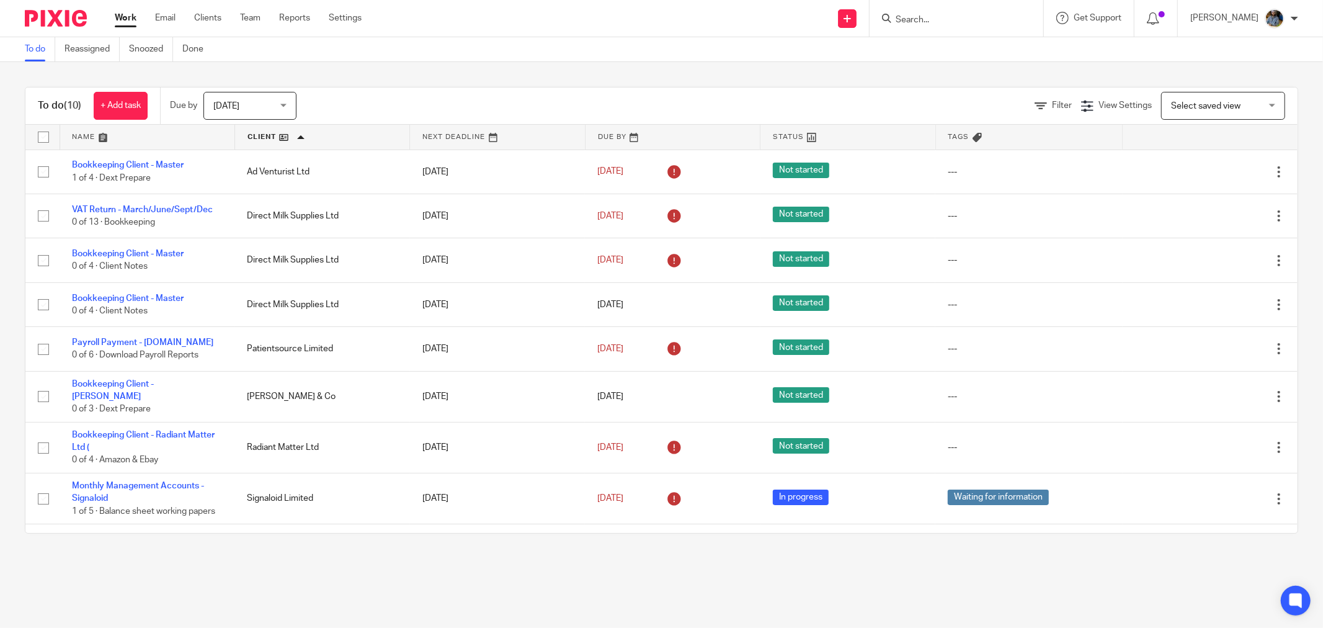
drag, startPoint x: 569, startPoint y: 71, endPoint x: 461, endPoint y: 5, distance: 126.9
click at [569, 71] on div "To do (10) + Add task Due by Today Today Today Tomorrow This week Next week Thi…" at bounding box center [661, 310] width 1323 height 496
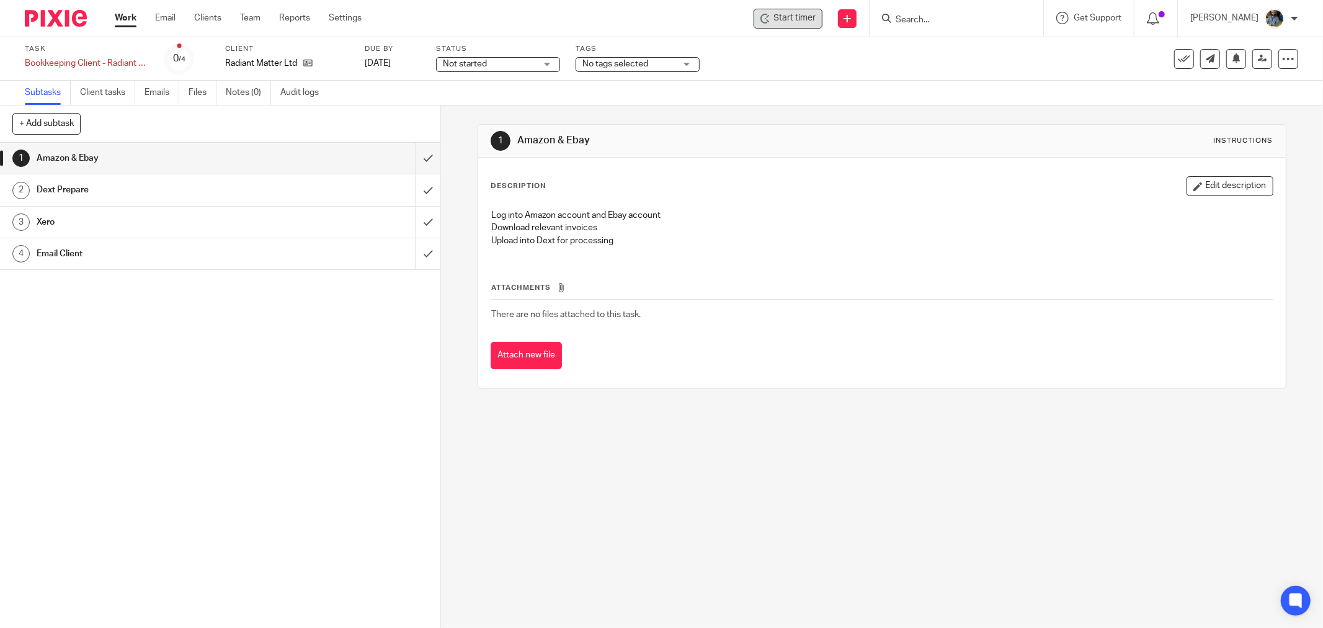
click at [811, 14] on span "Start timer" at bounding box center [794, 18] width 42 height 13
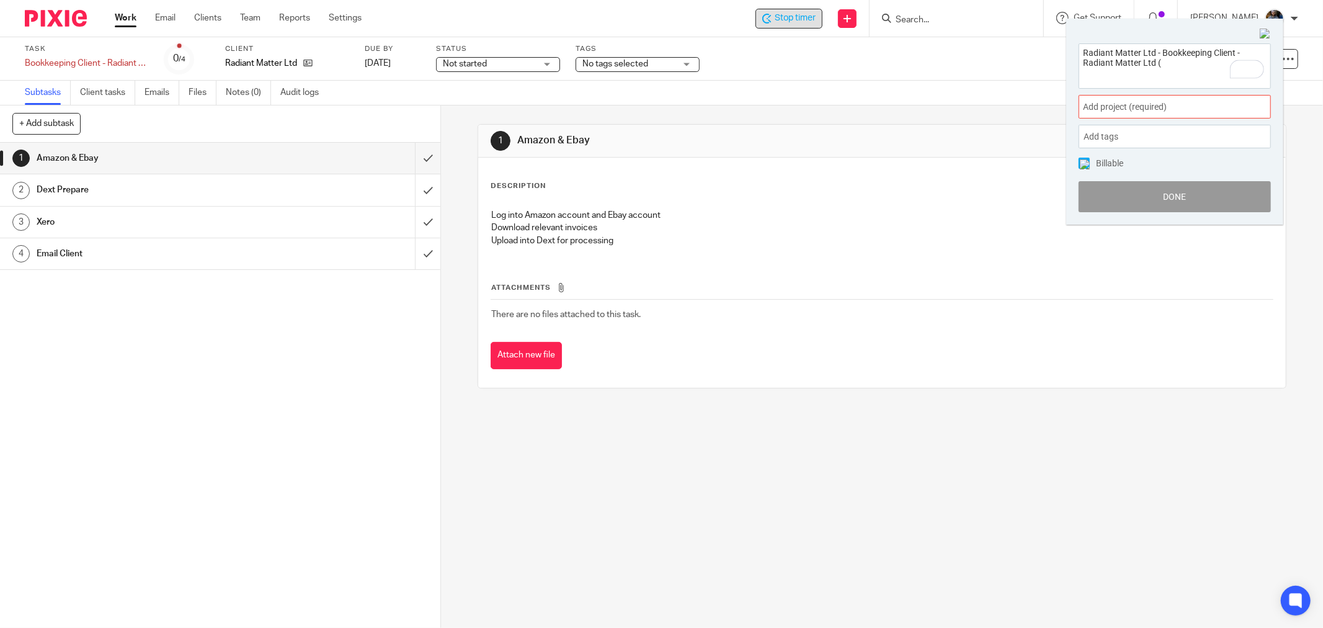
click at [1145, 98] on div "Add project (required) :" at bounding box center [1174, 107] width 192 height 24
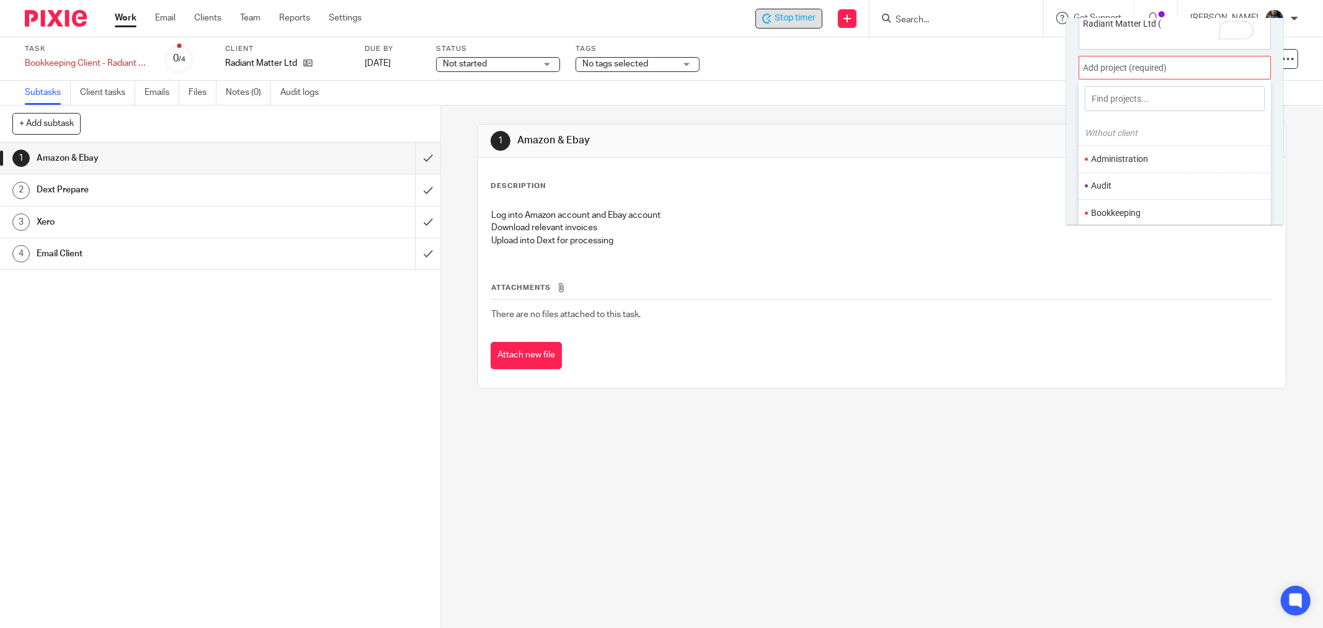
scroll to position [61, 0]
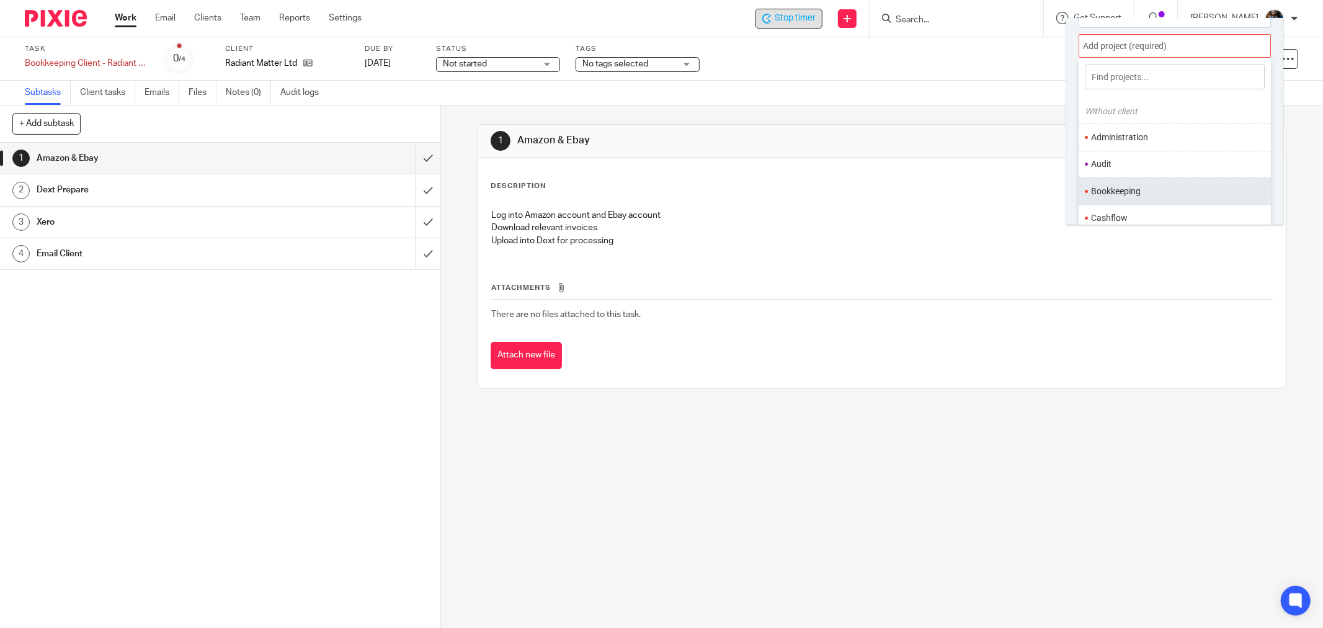
click at [1123, 184] on ul "Bookkeeping" at bounding box center [1174, 190] width 192 height 27
click at [1167, 189] on li "Bookkeeping" at bounding box center [1172, 191] width 162 height 13
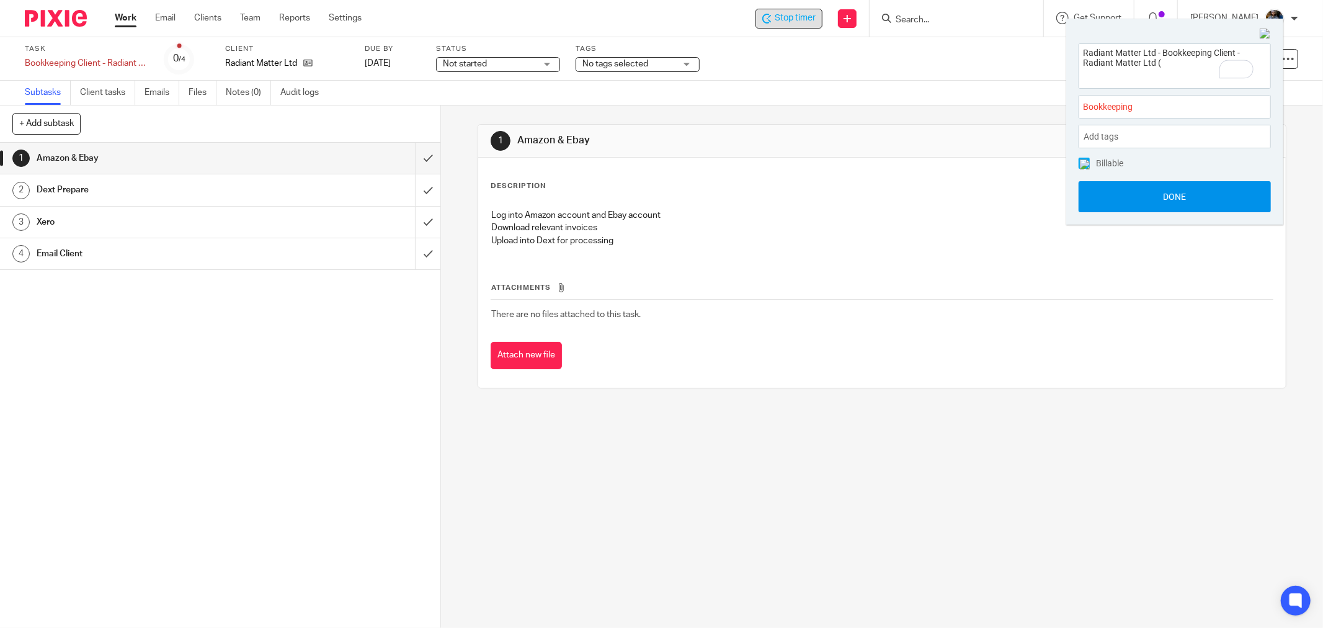
click at [1175, 200] on button "Done" at bounding box center [1174, 196] width 192 height 31
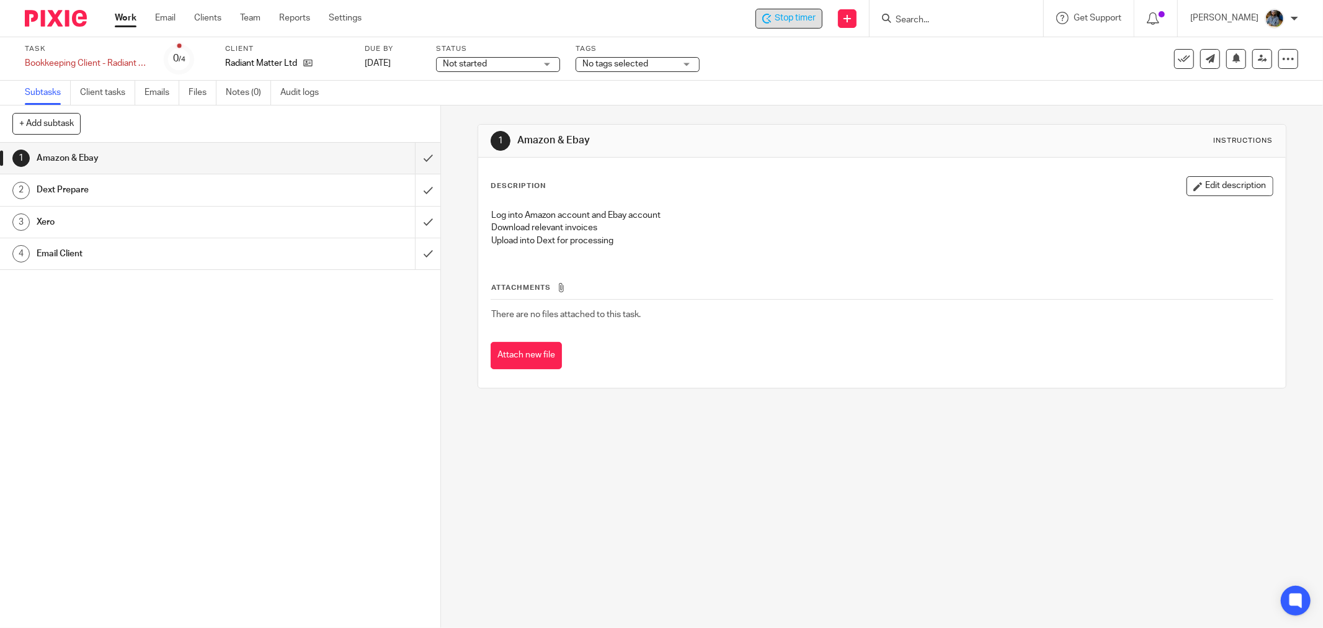
click at [875, 208] on div "Log into Amazon account and Ebay account Download relevant invoices Upload into…" at bounding box center [882, 229] width 794 height 53
